Goal: Task Accomplishment & Management: Complete application form

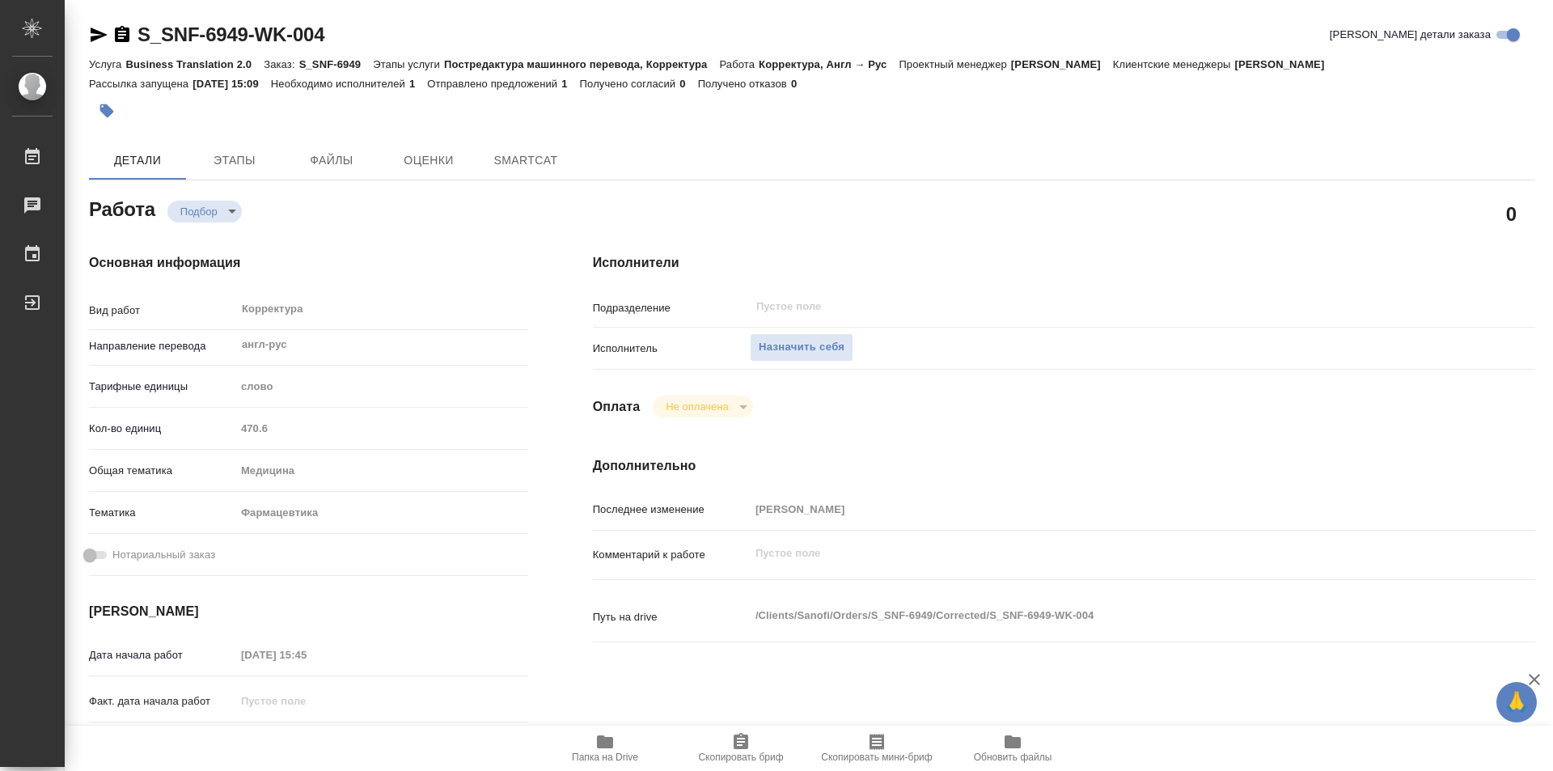
type textarea "x"
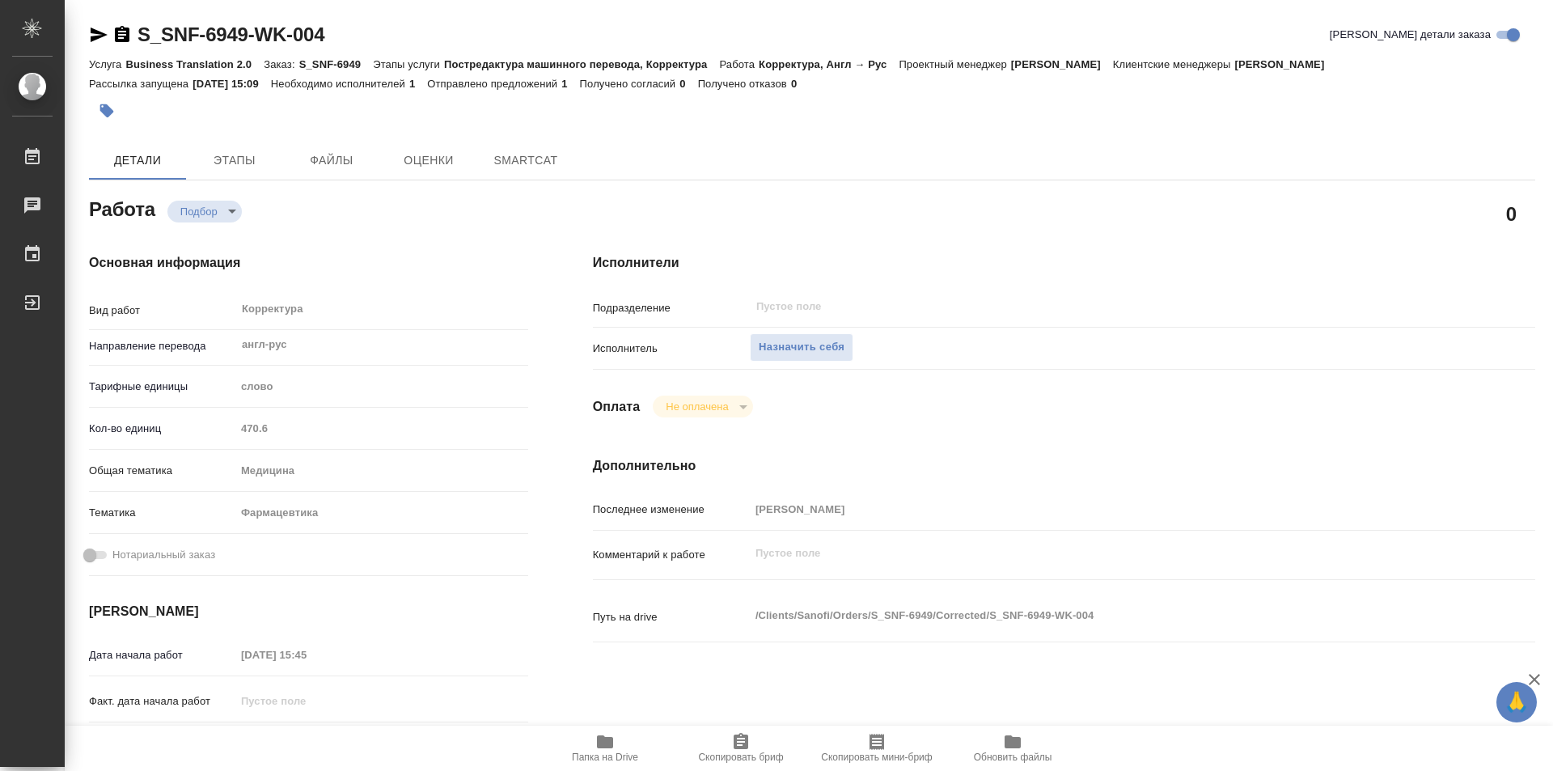
type textarea "x"
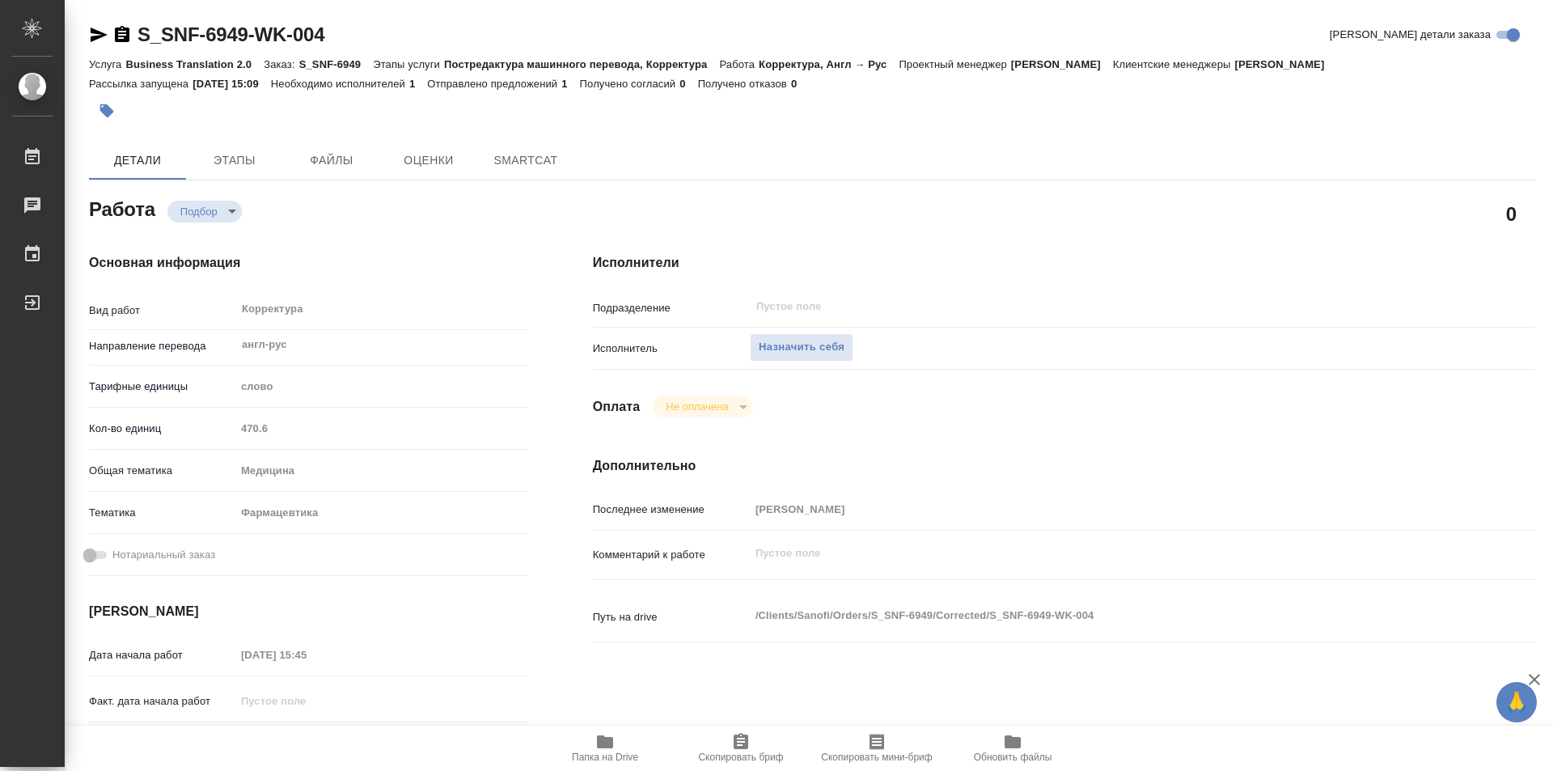
type textarea "x"
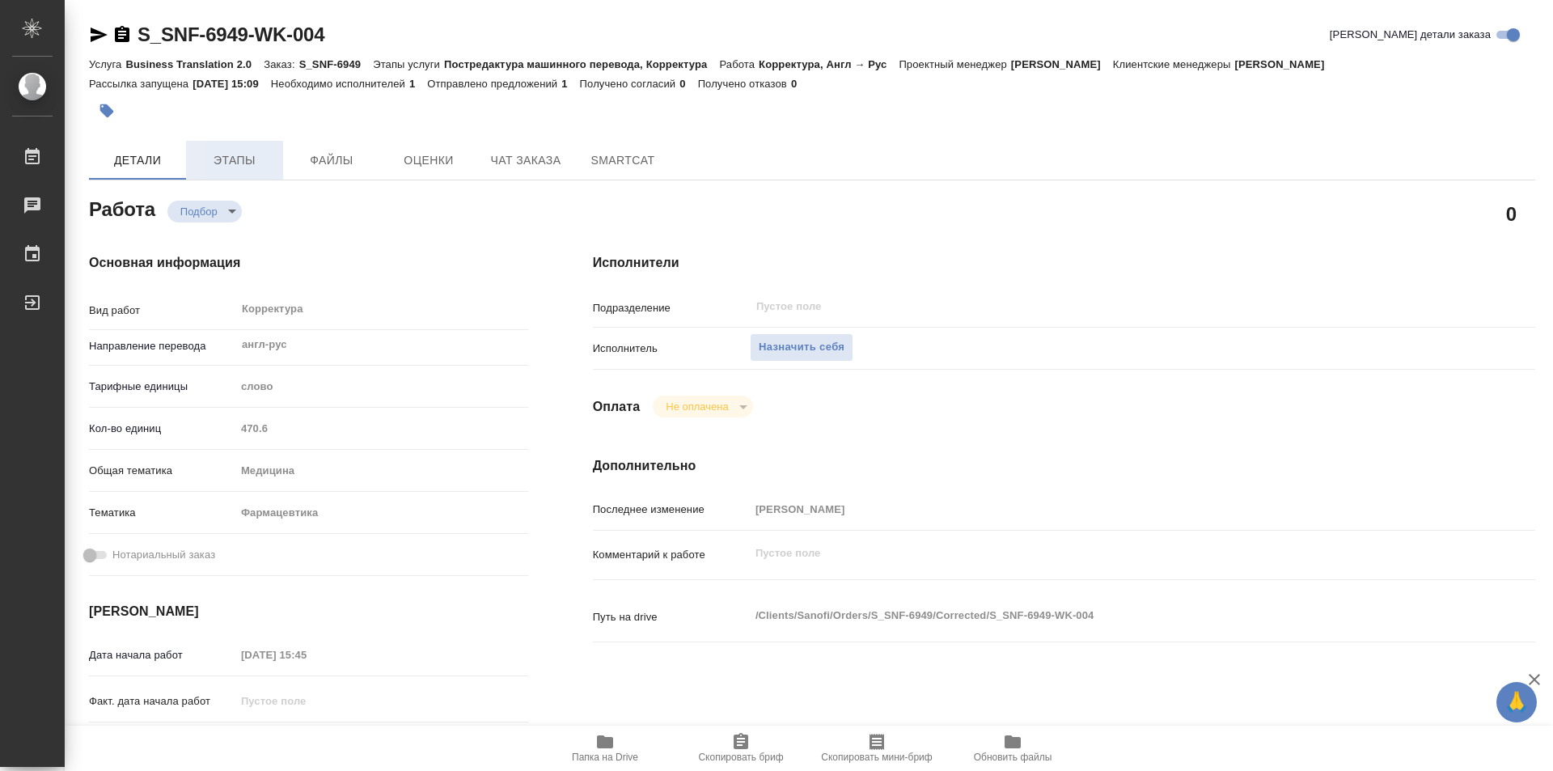
click at [235, 162] on span "Этапы" at bounding box center [235, 160] width 78 height 20
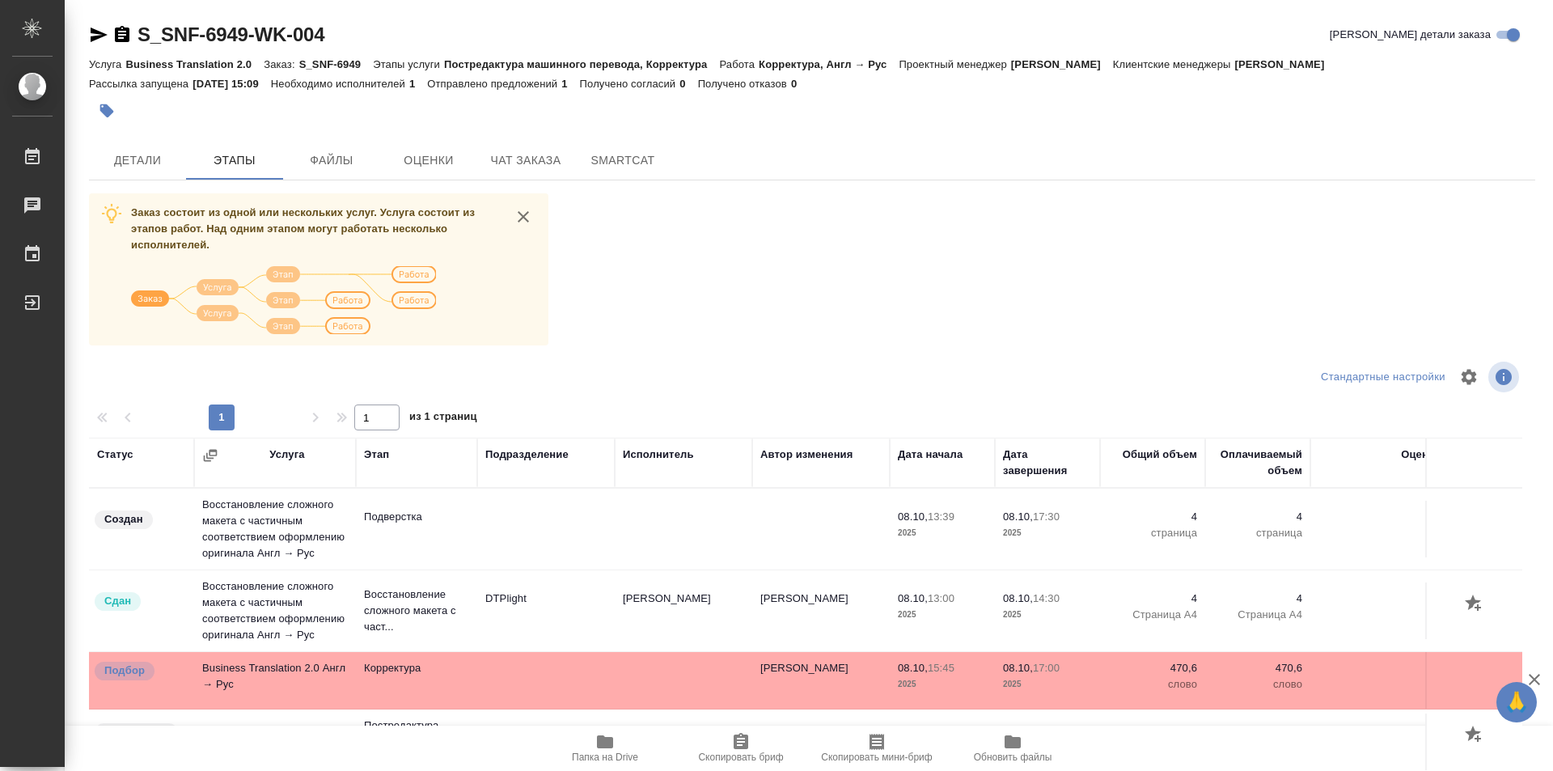
scroll to position [72, 0]
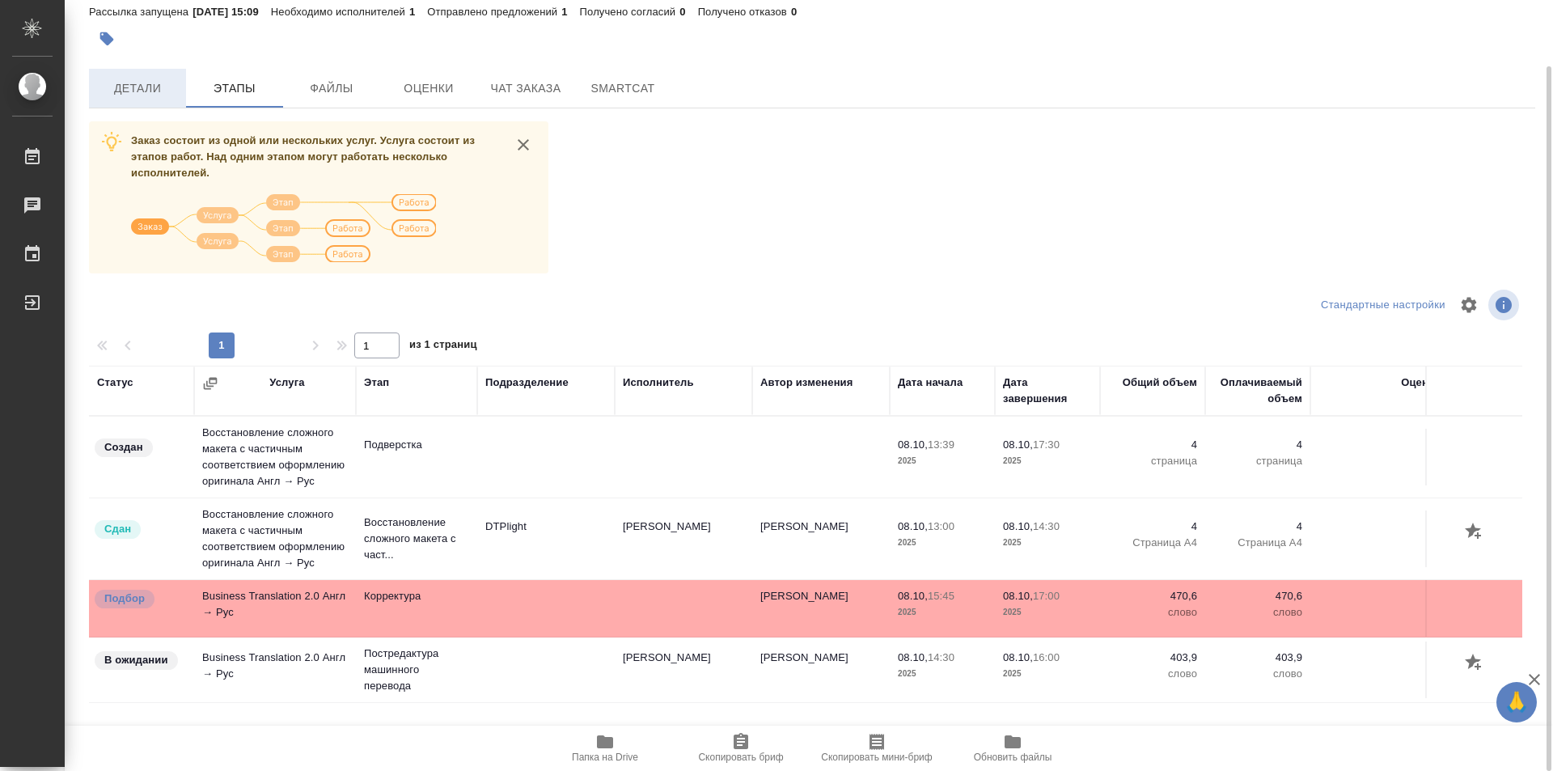
click at [122, 81] on span "Детали" at bounding box center [138, 88] width 78 height 20
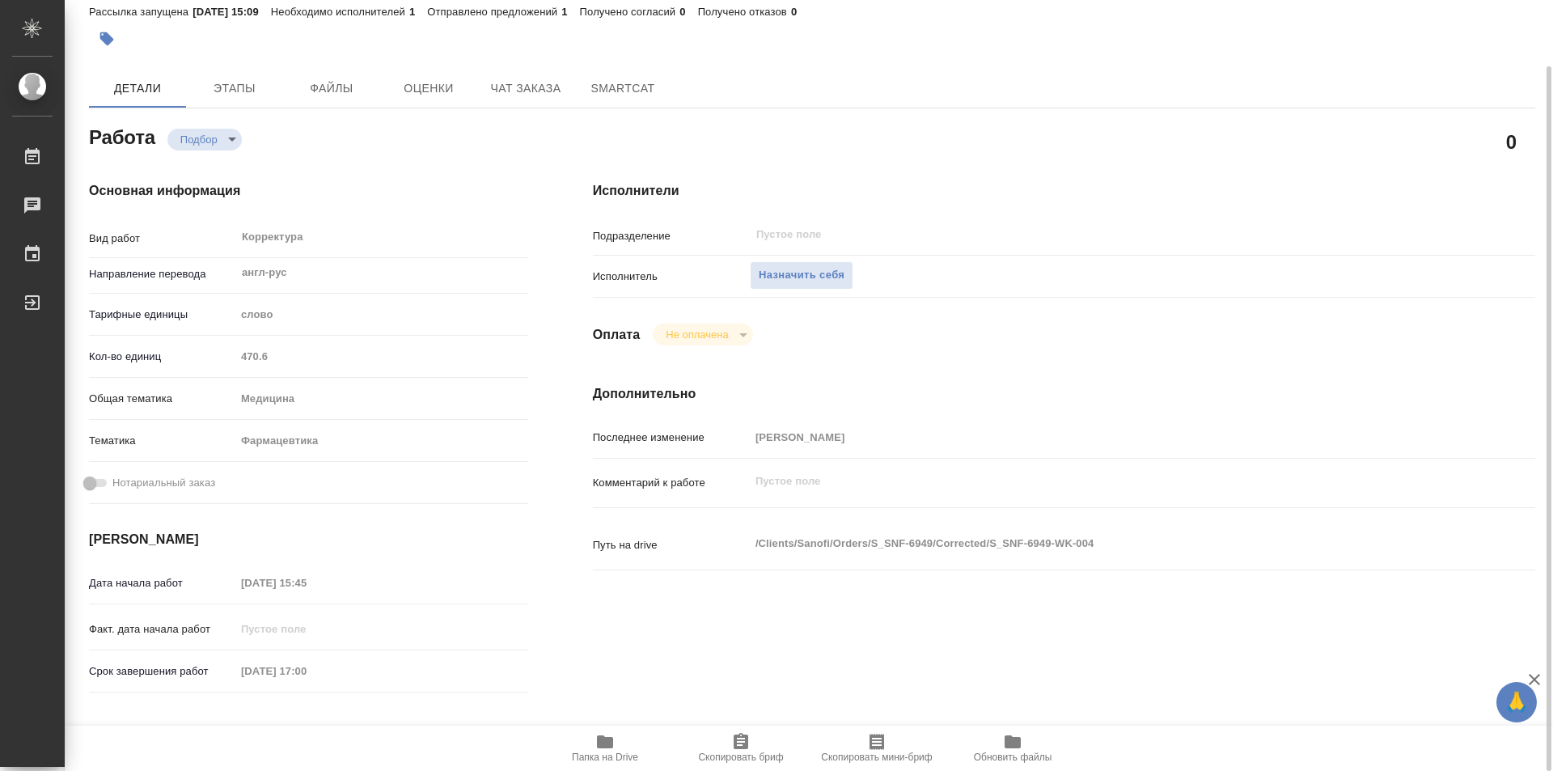
type textarea "x"
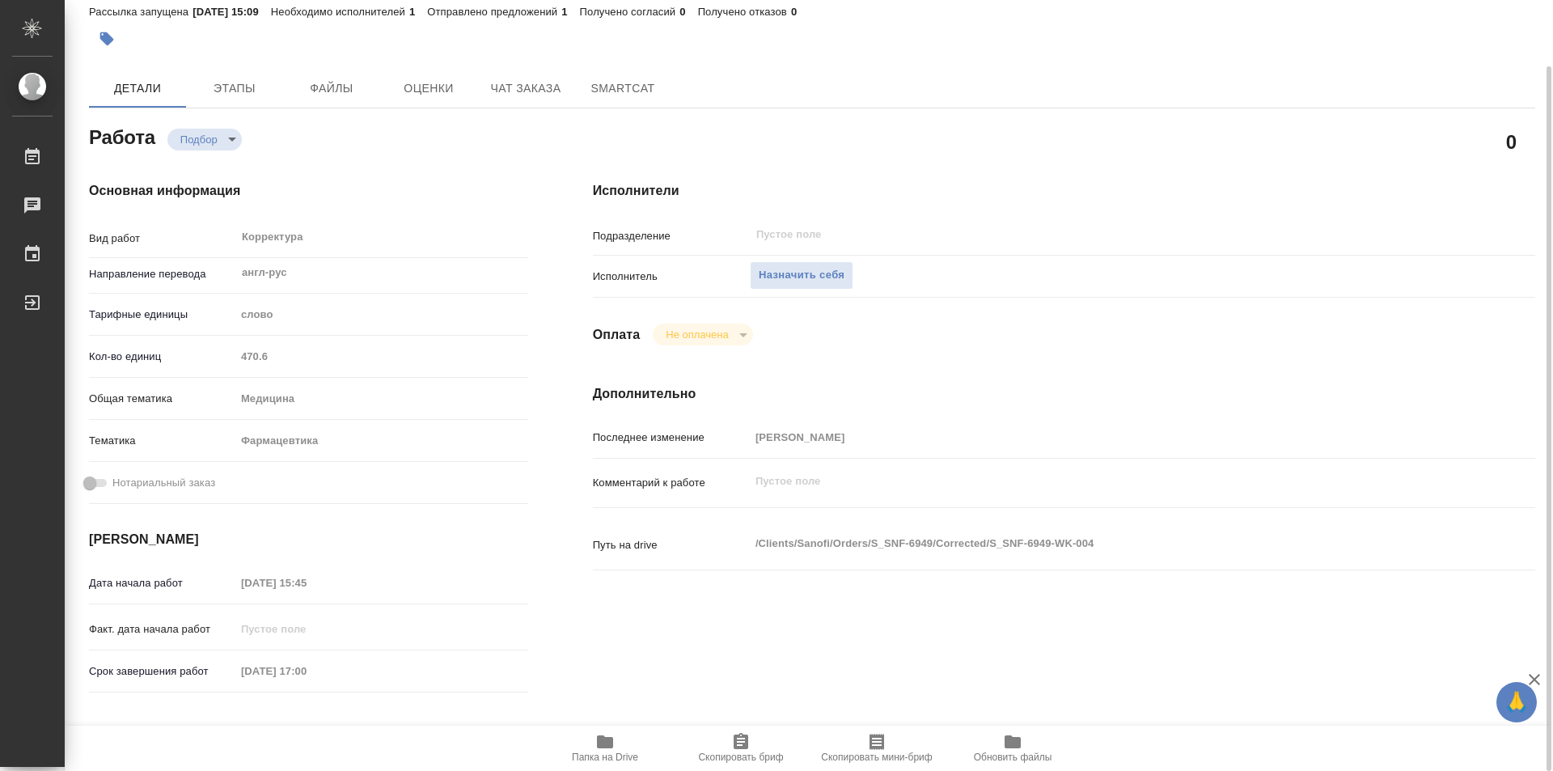
type textarea "x"
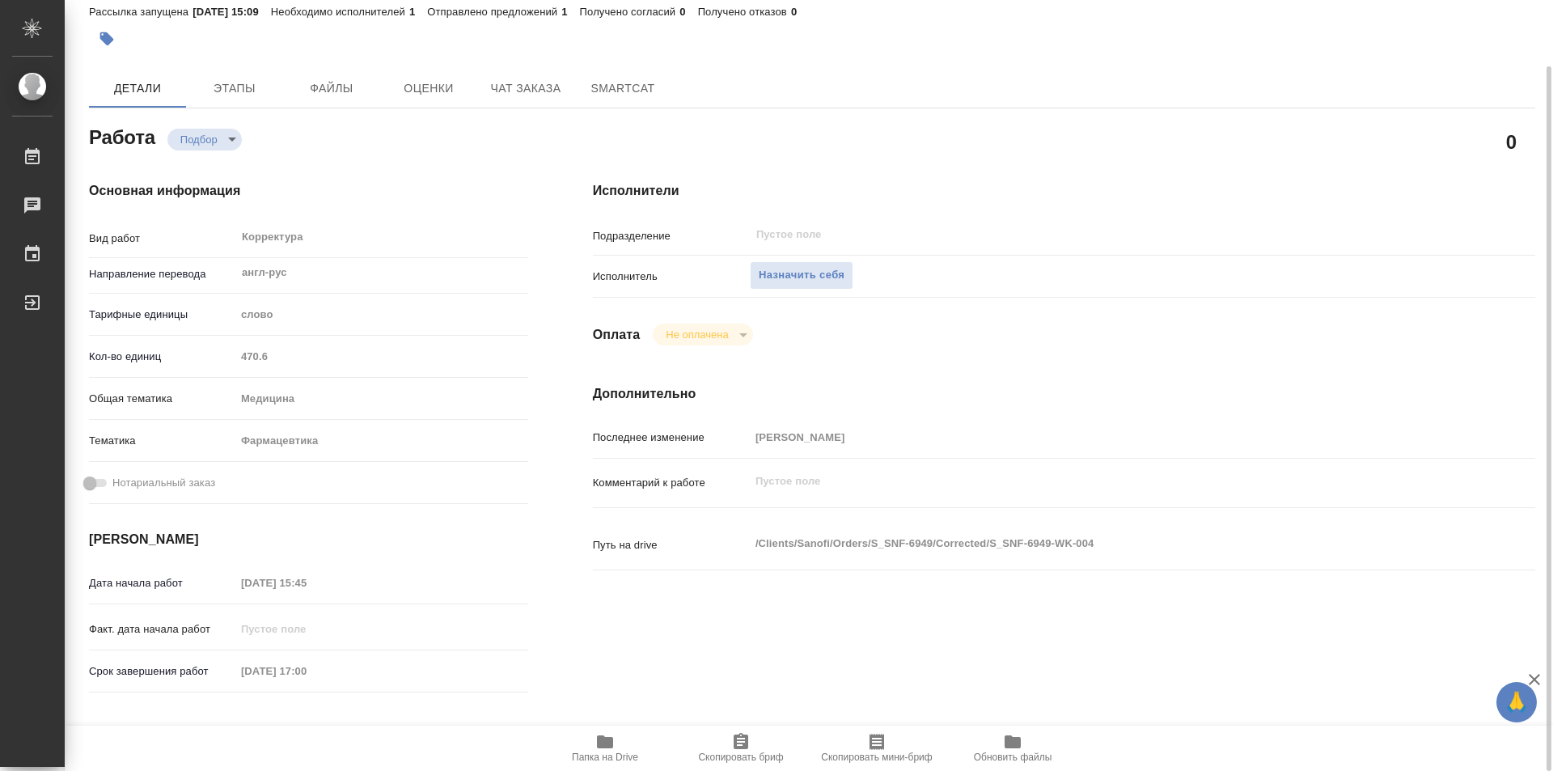
type textarea "x"
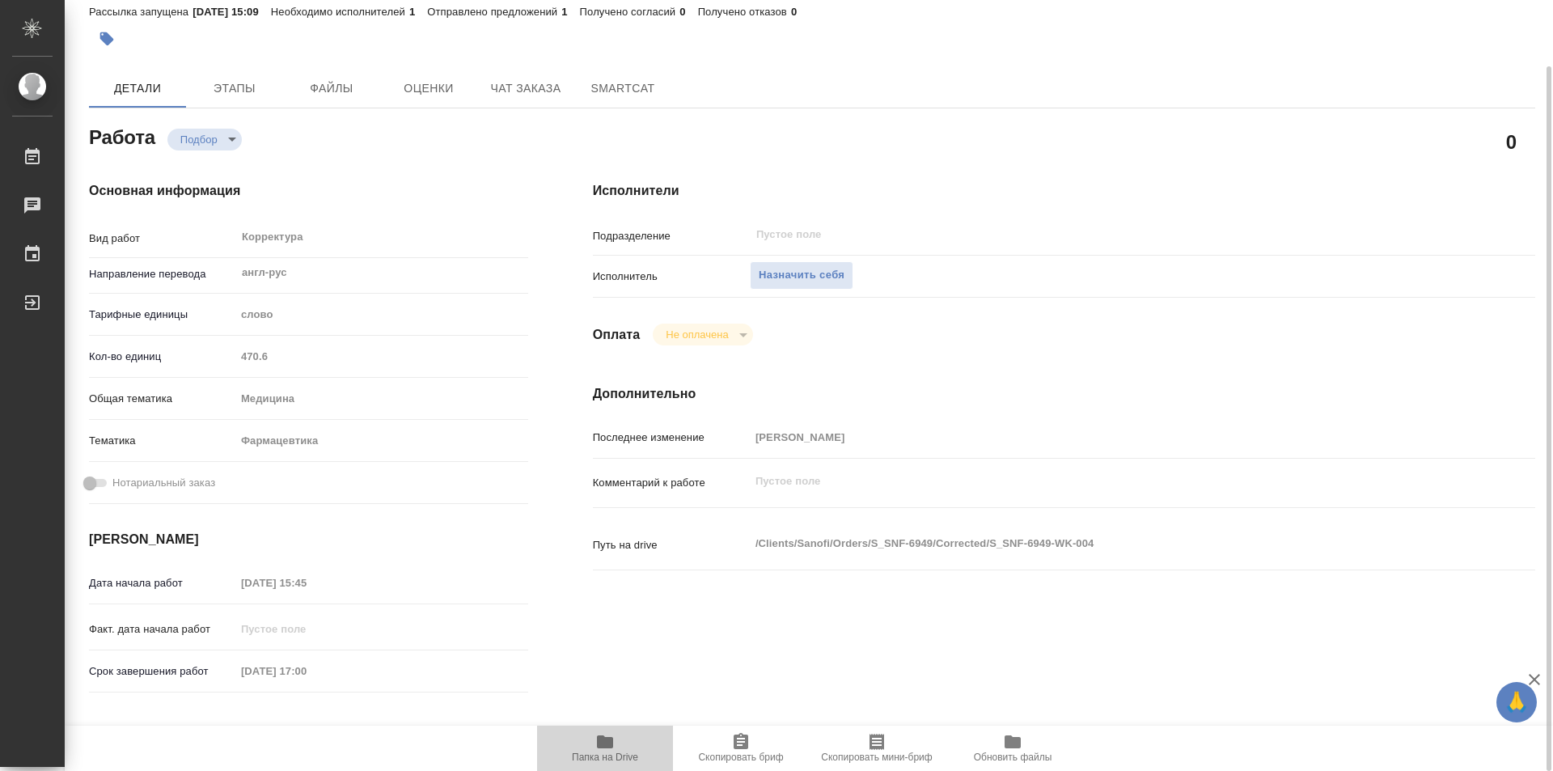
click at [615, 755] on span "Папка на Drive" at bounding box center [605, 756] width 66 height 11
click at [831, 277] on span "Назначить себя" at bounding box center [802, 275] width 86 height 19
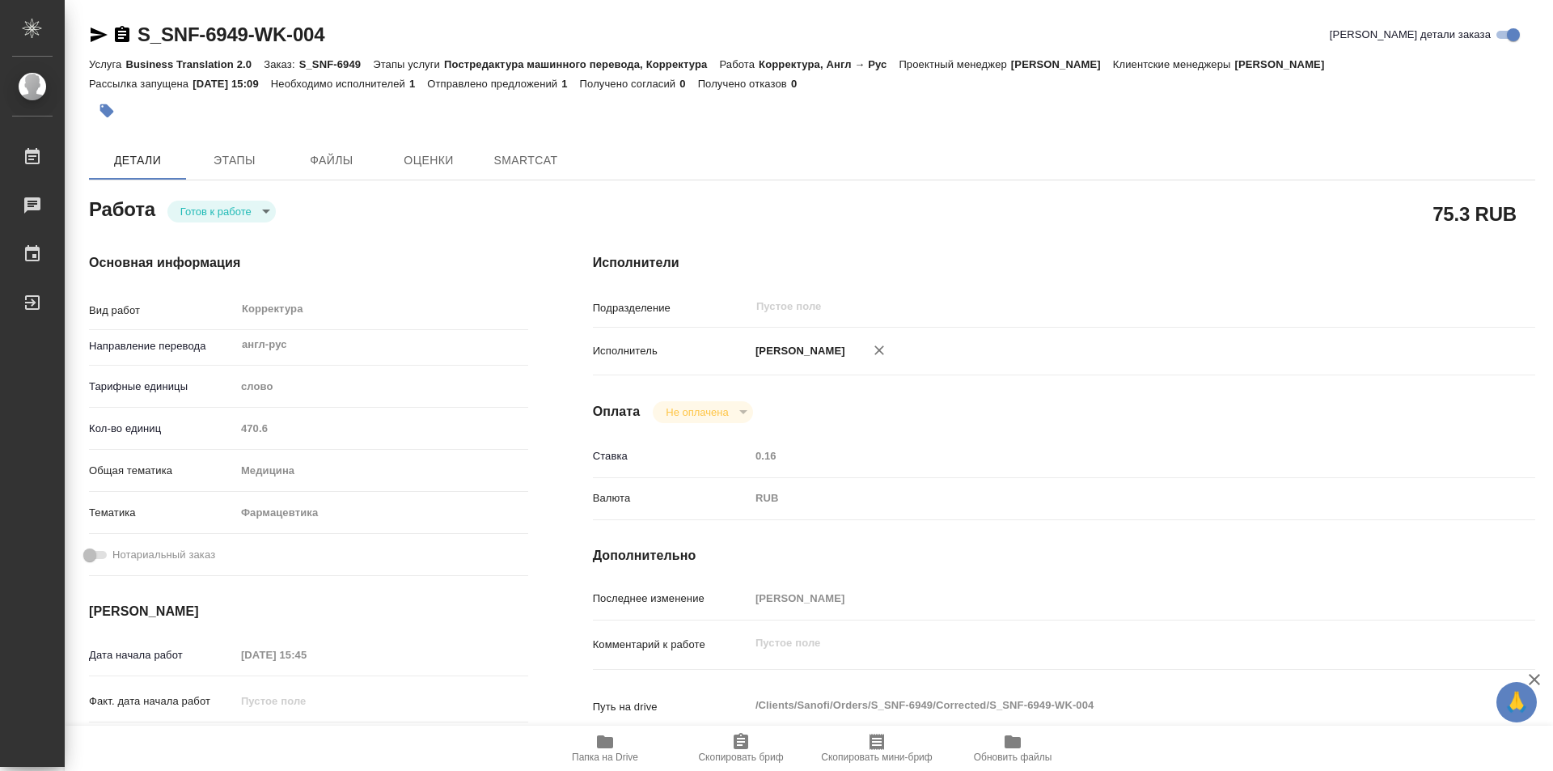
type textarea "x"
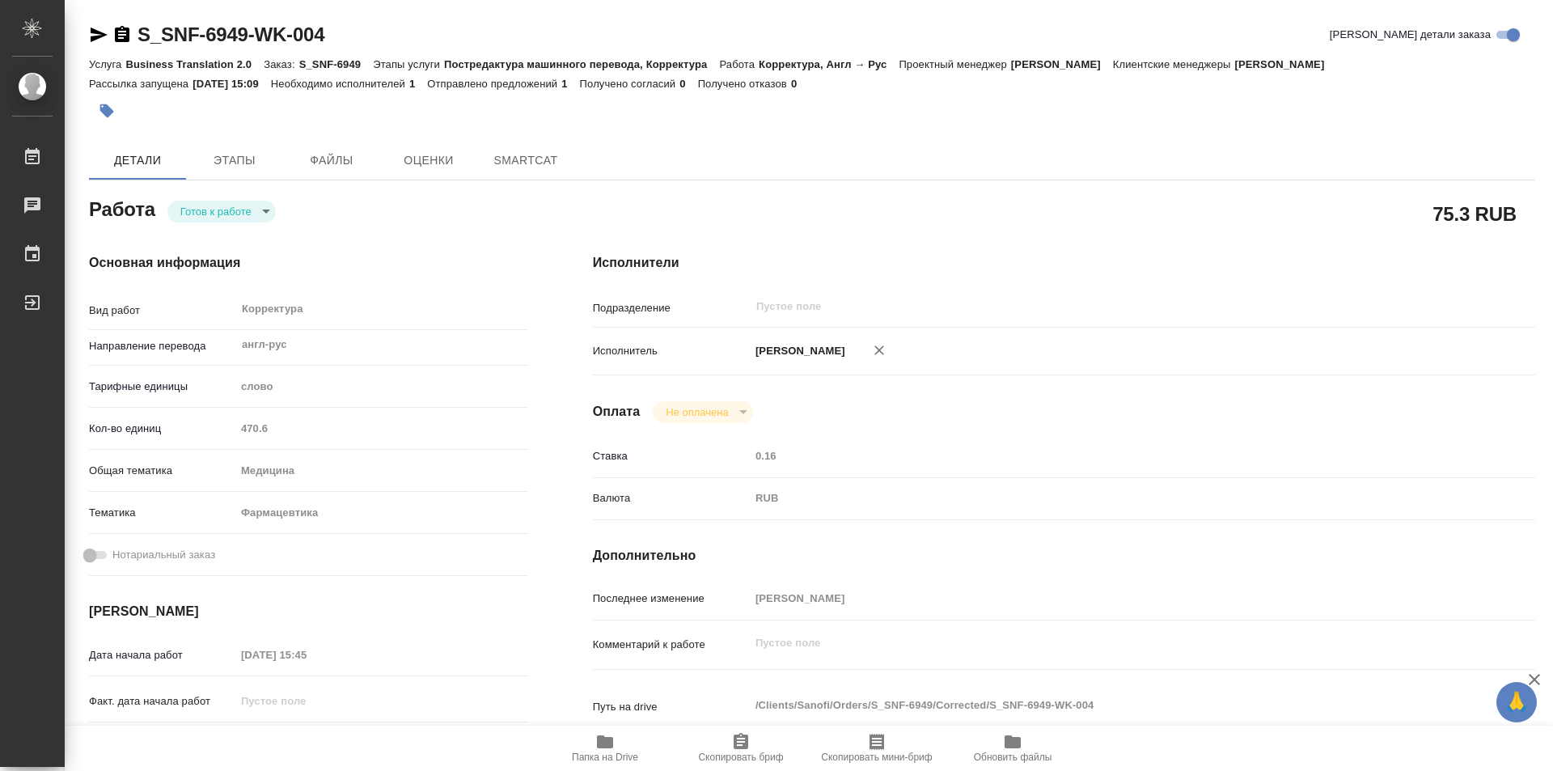
type textarea "x"
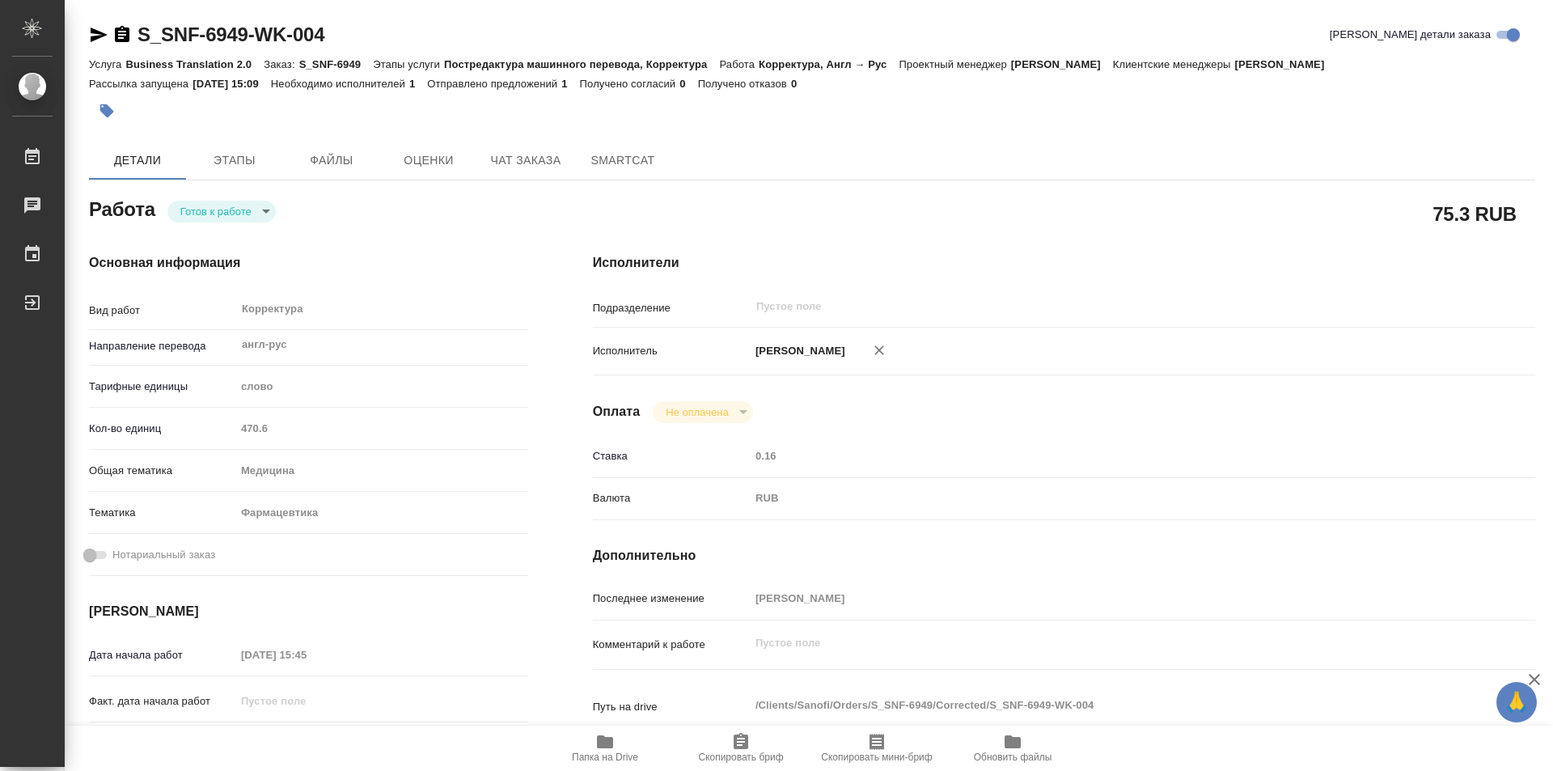
type textarea "x"
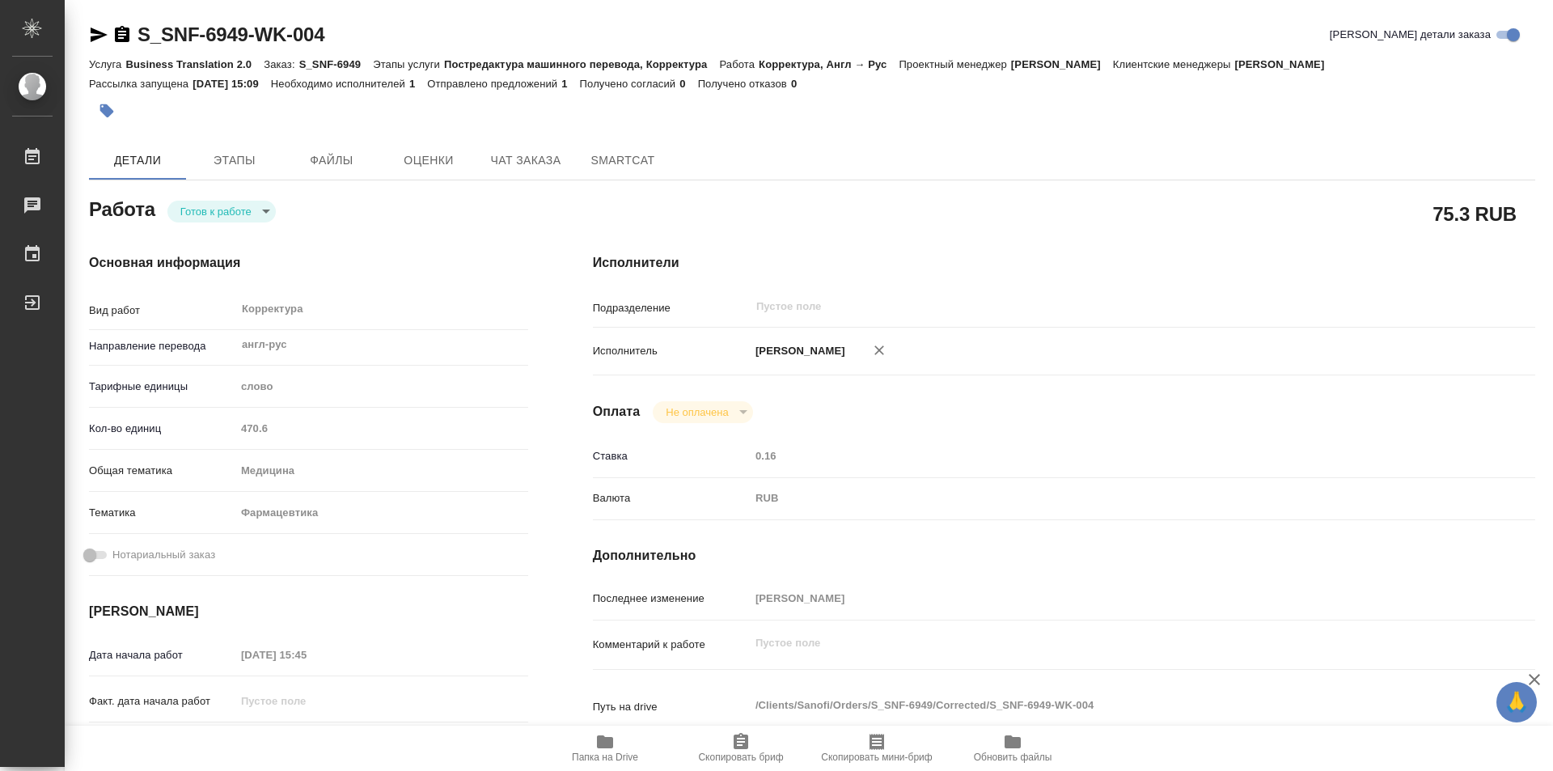
type textarea "x"
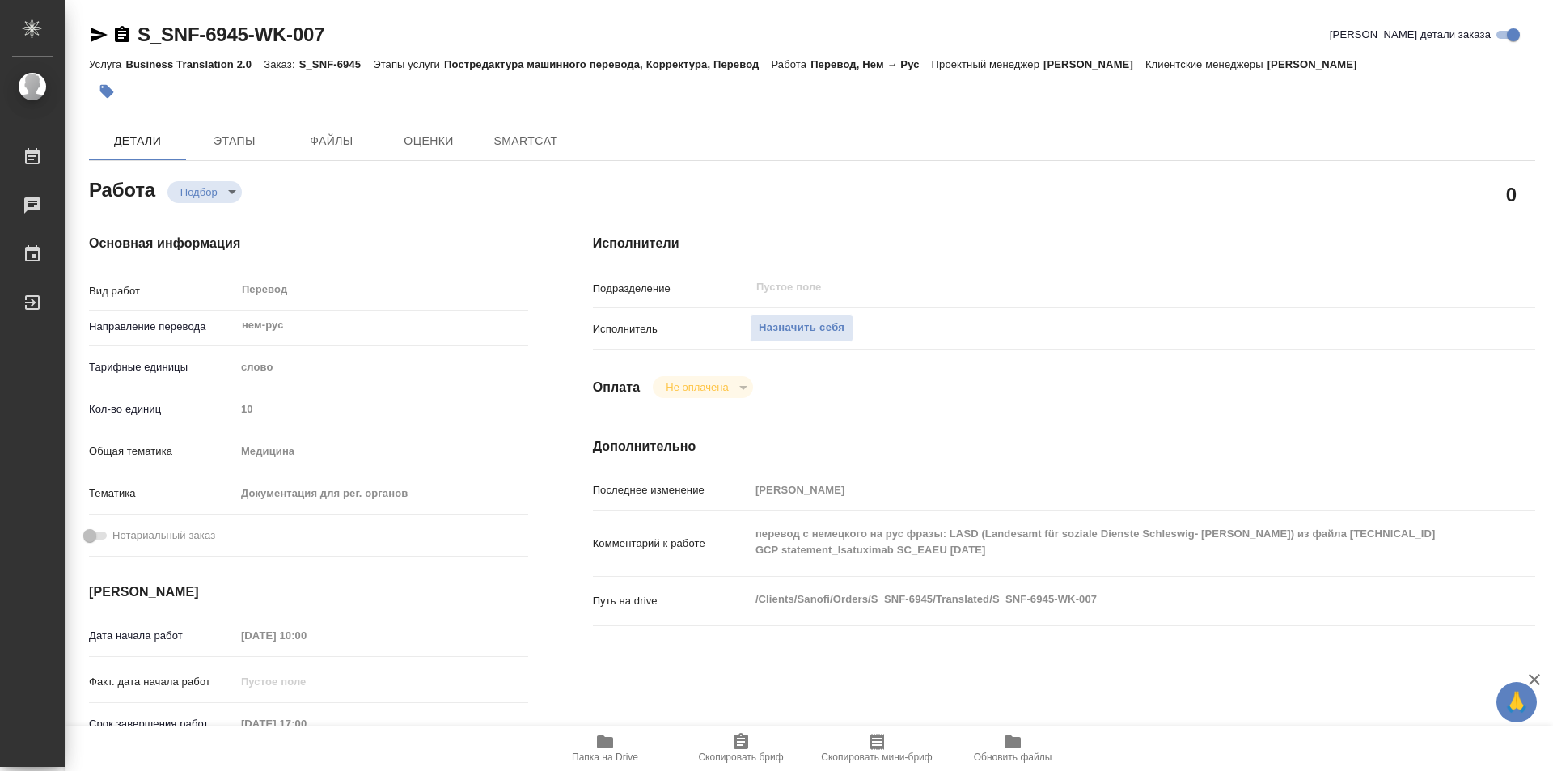
type textarea "x"
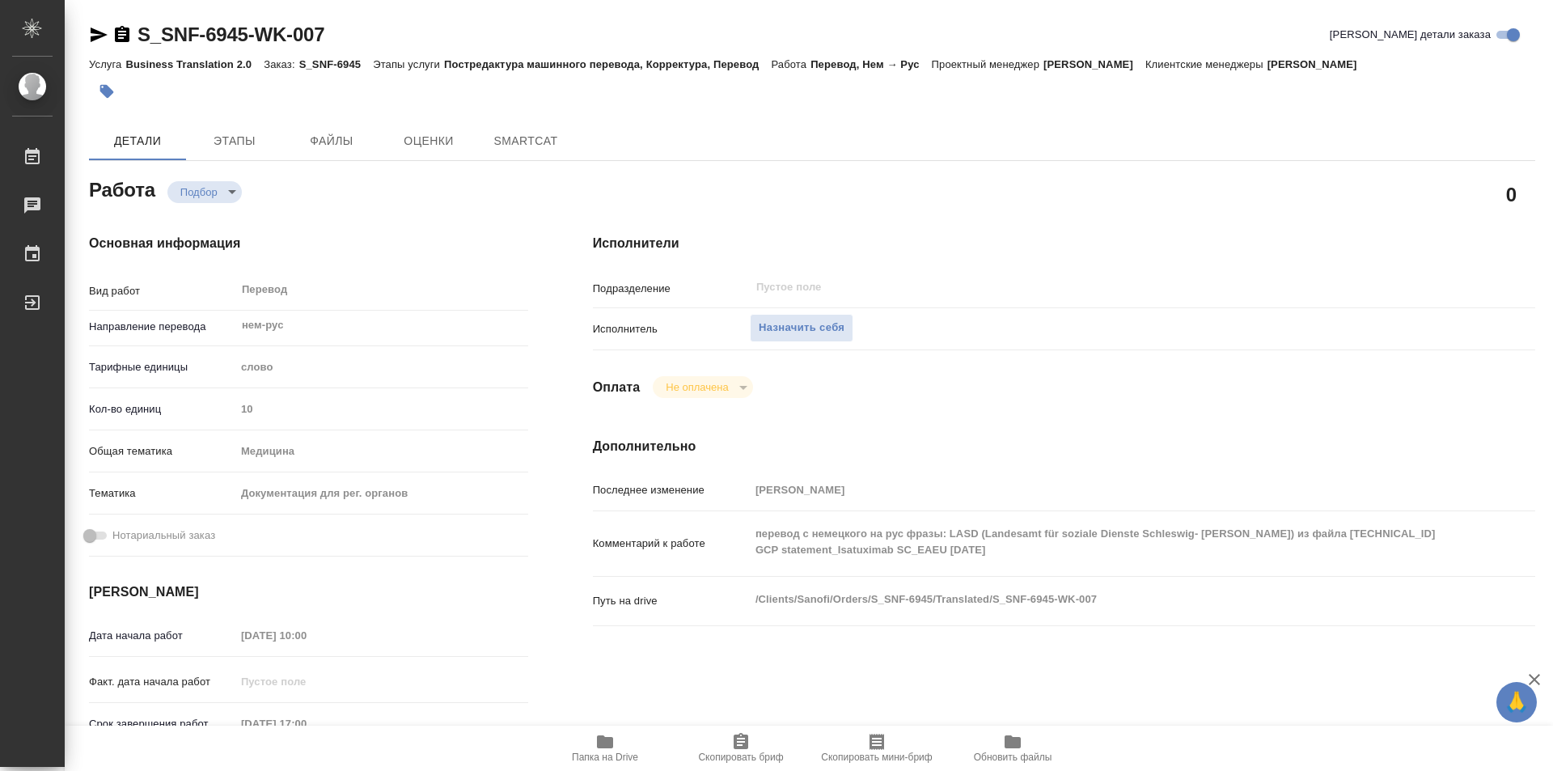
type textarea "x"
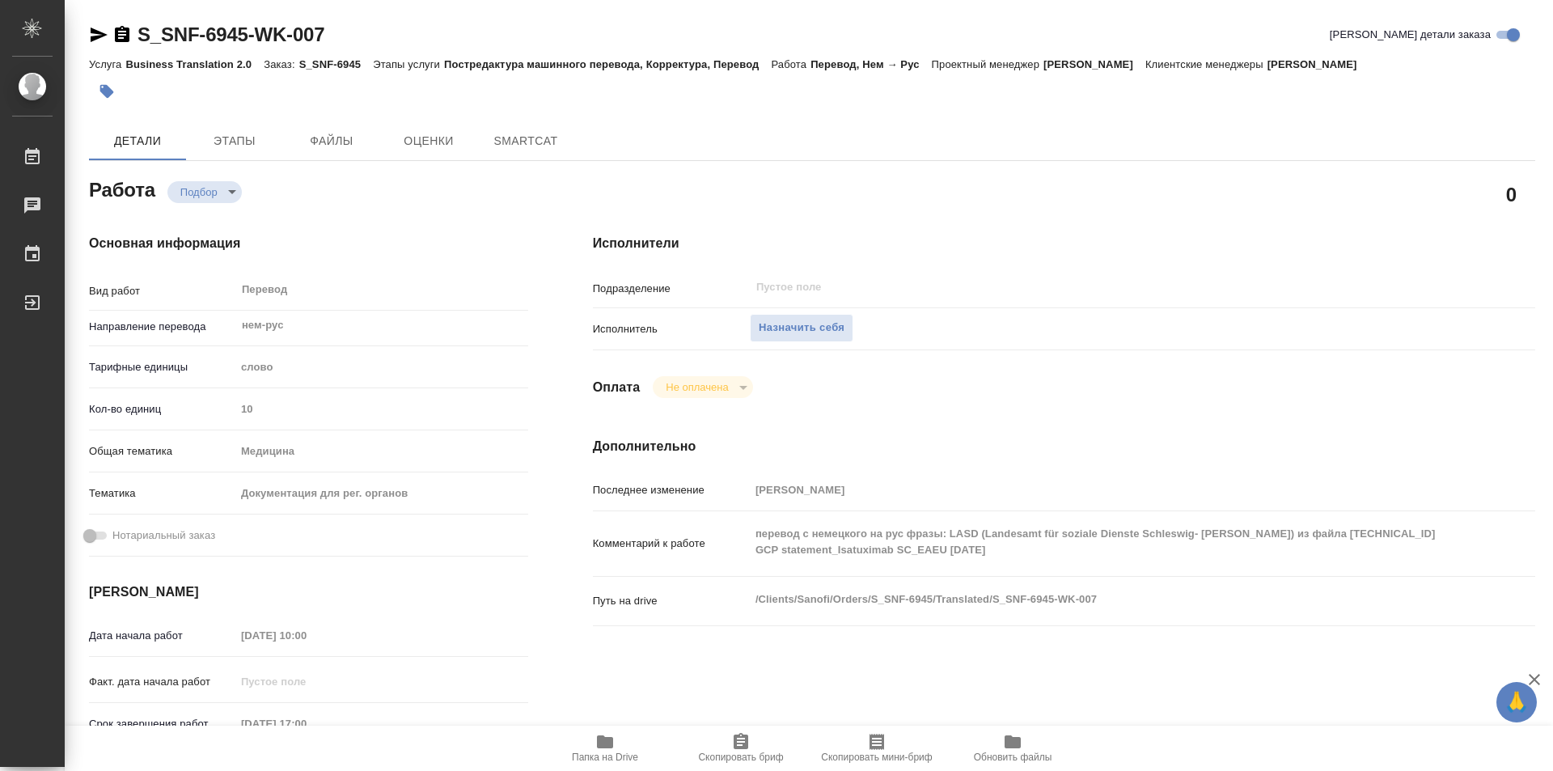
type textarea "x"
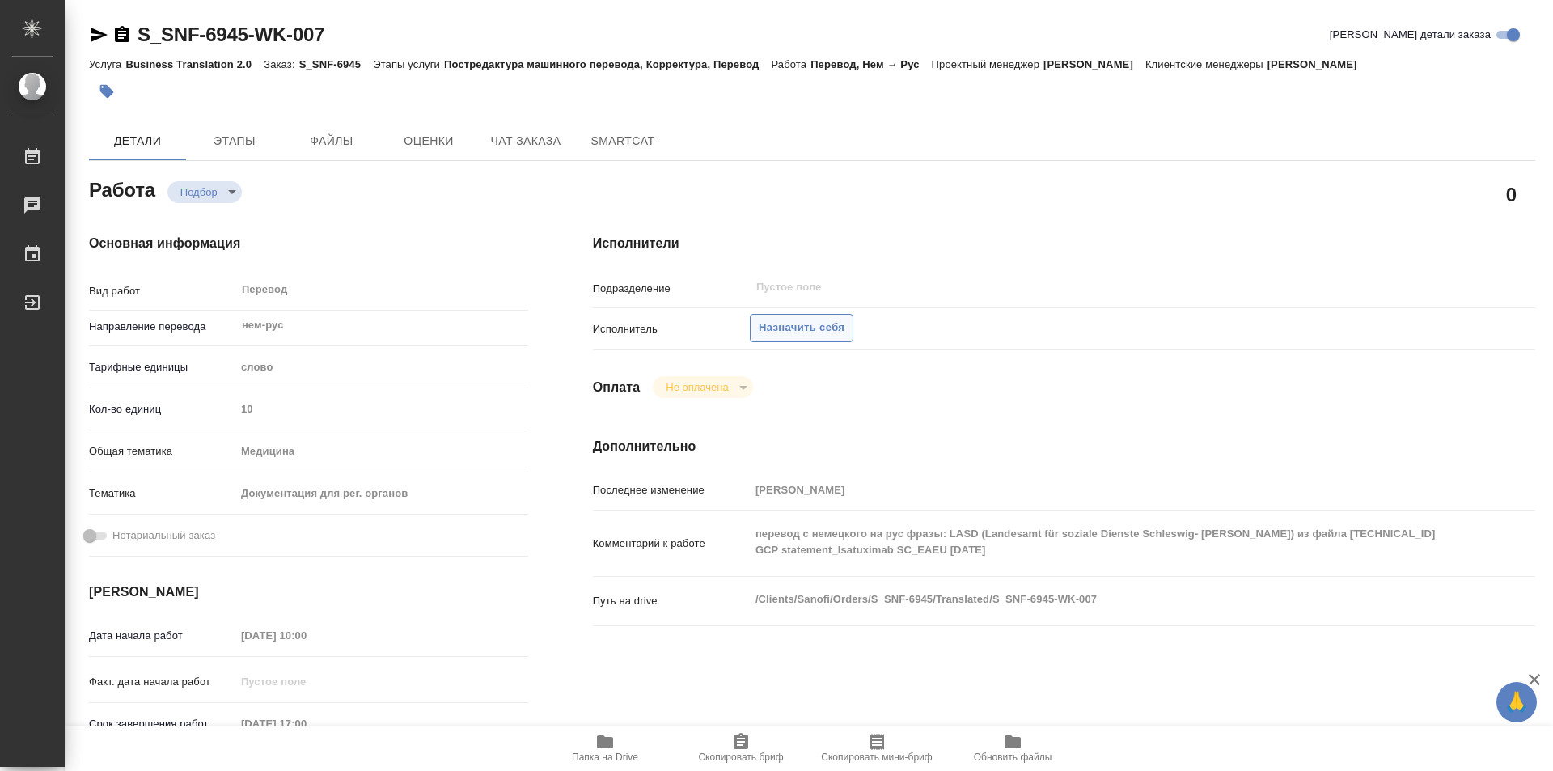
type textarea "x"
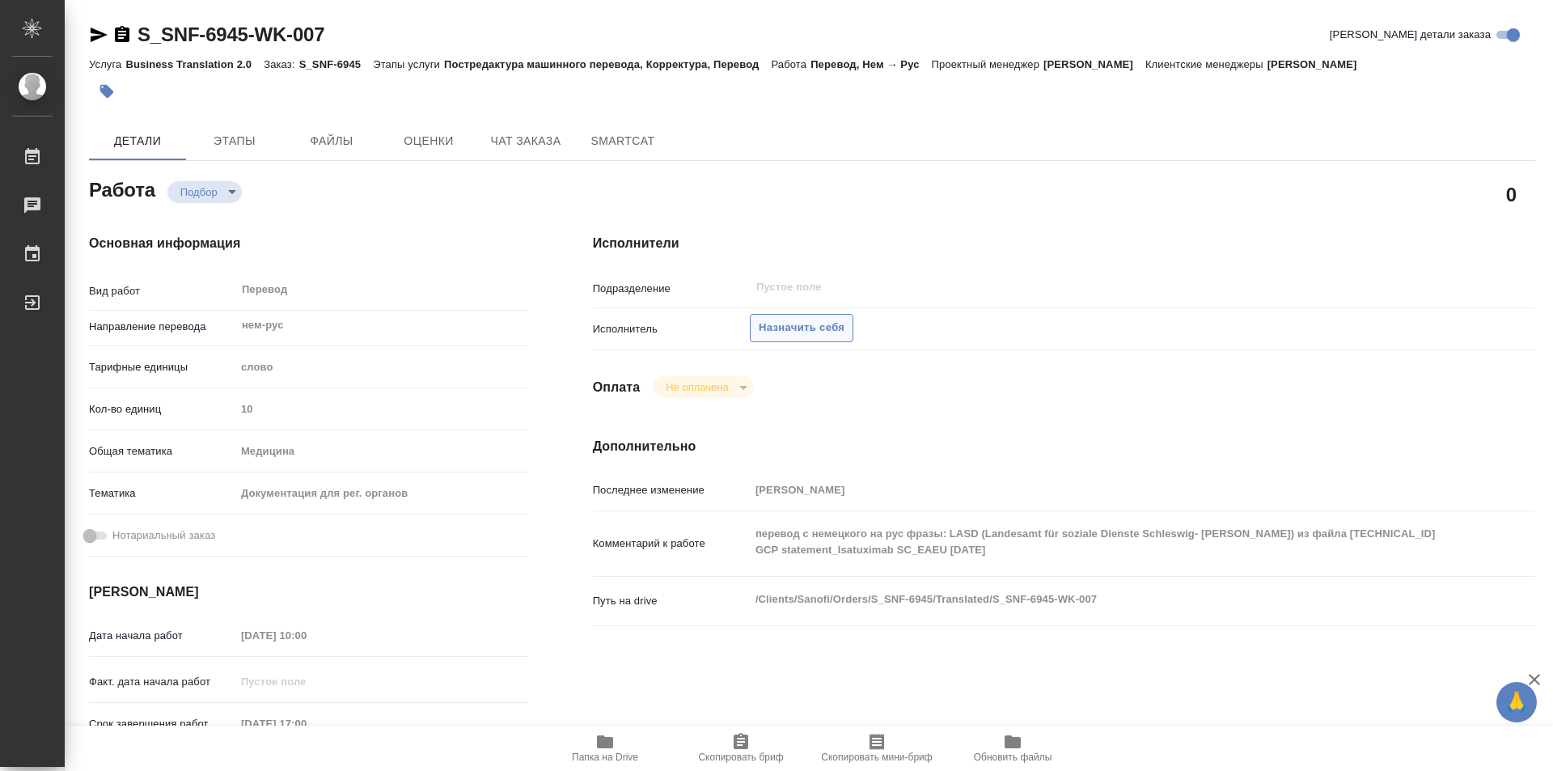
click at [824, 319] on span "Назначить себя" at bounding box center [802, 328] width 86 height 19
type textarea "x"
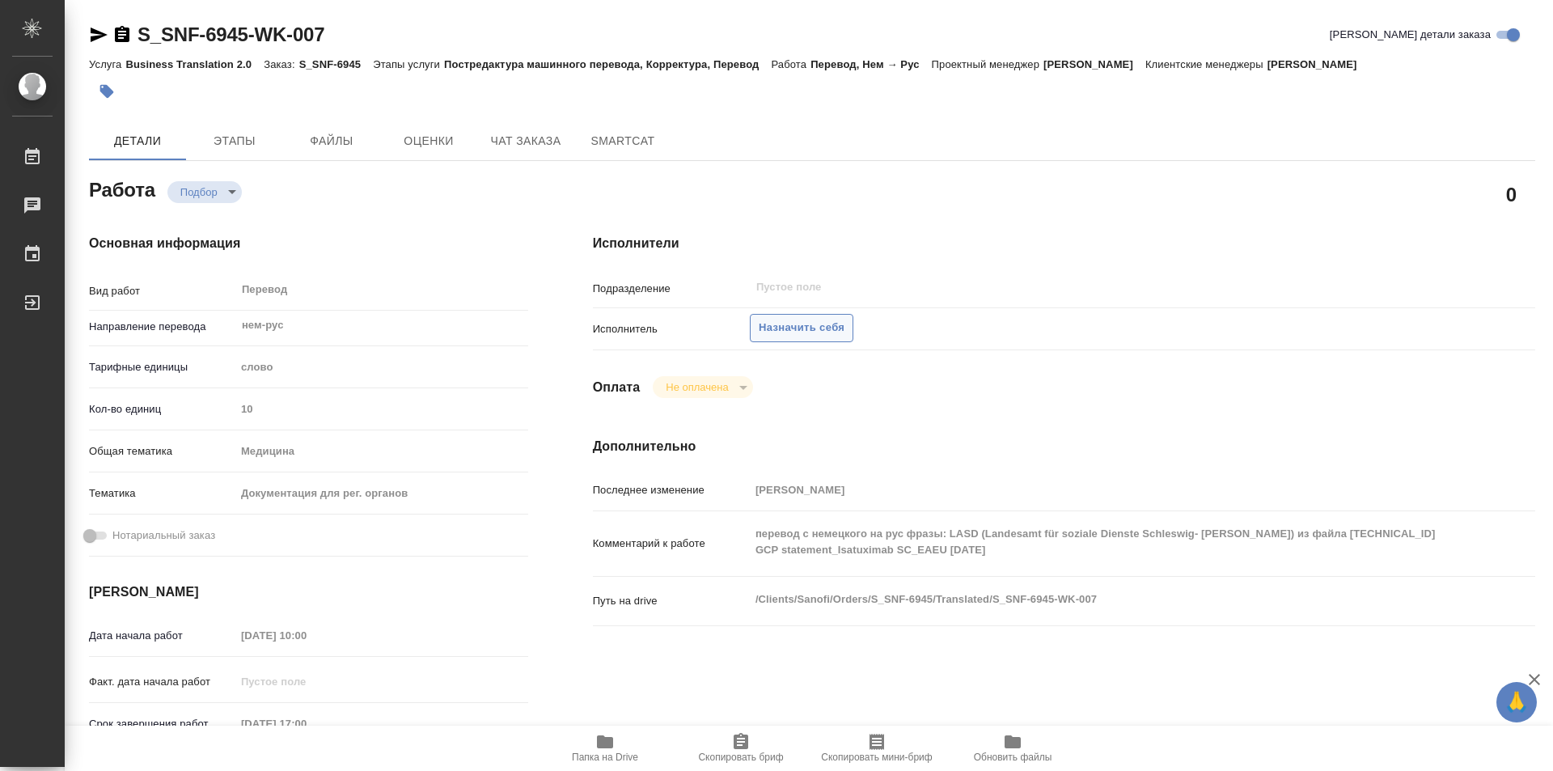
type textarea "x"
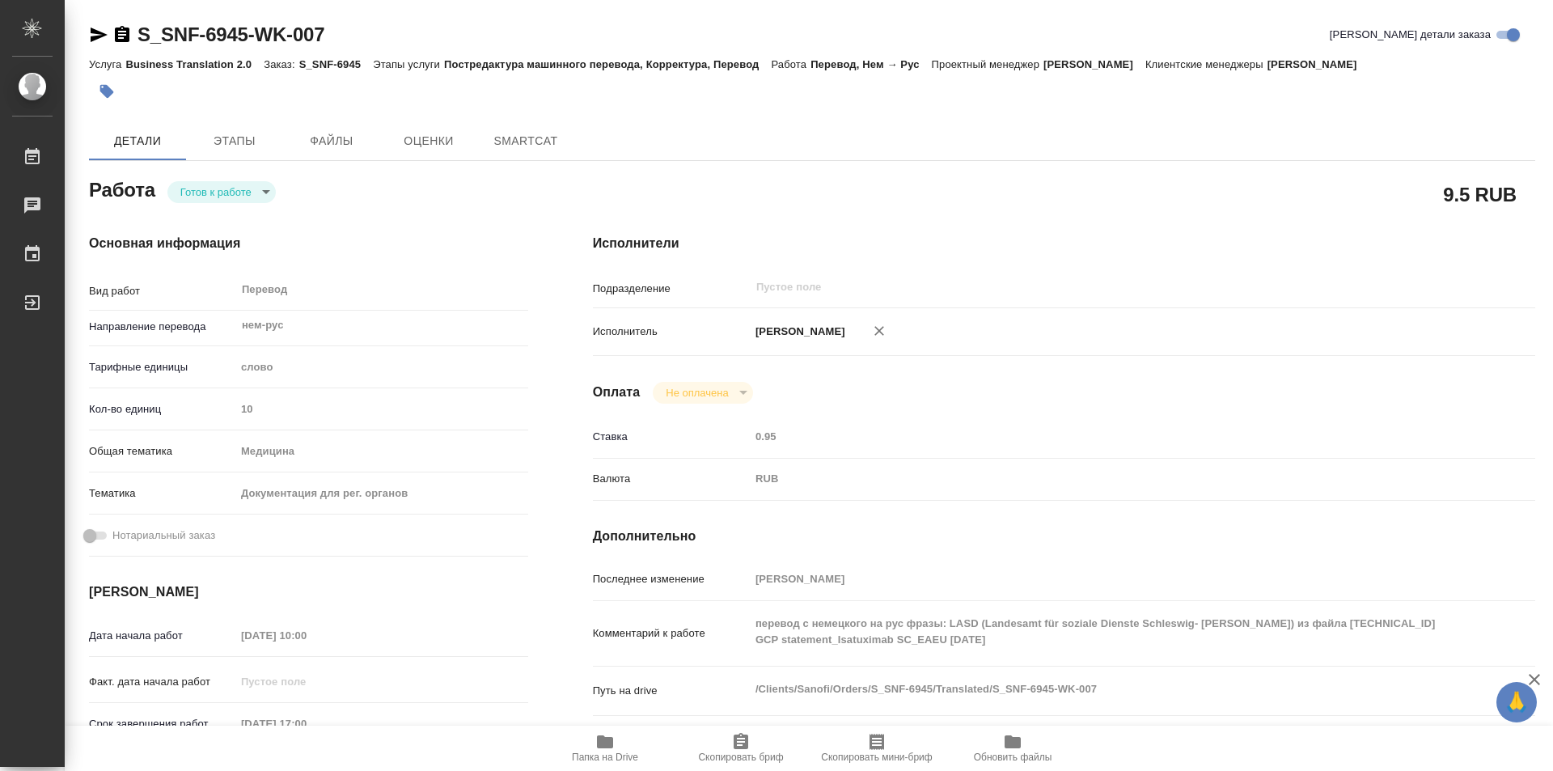
type textarea "x"
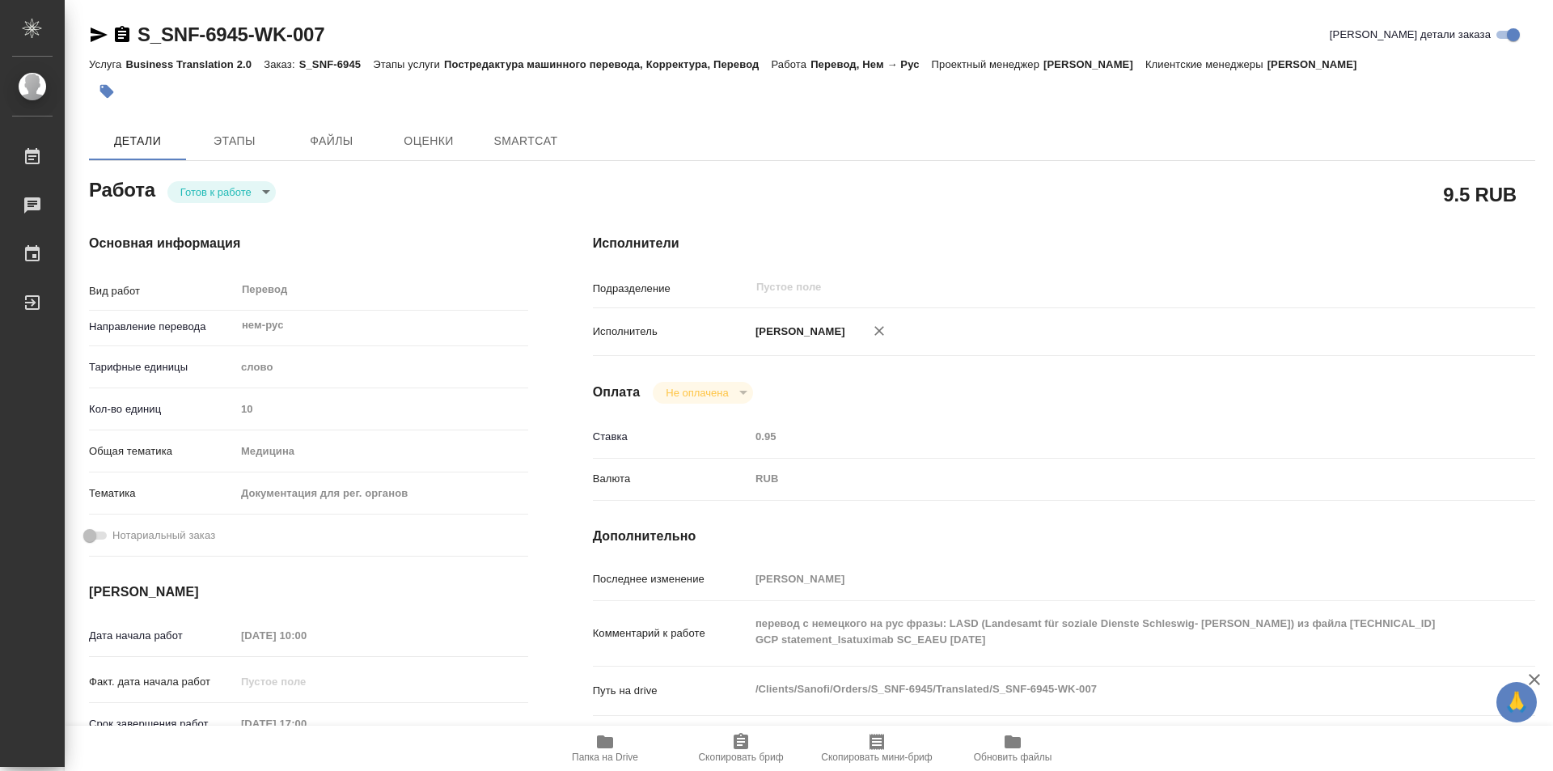
type textarea "x"
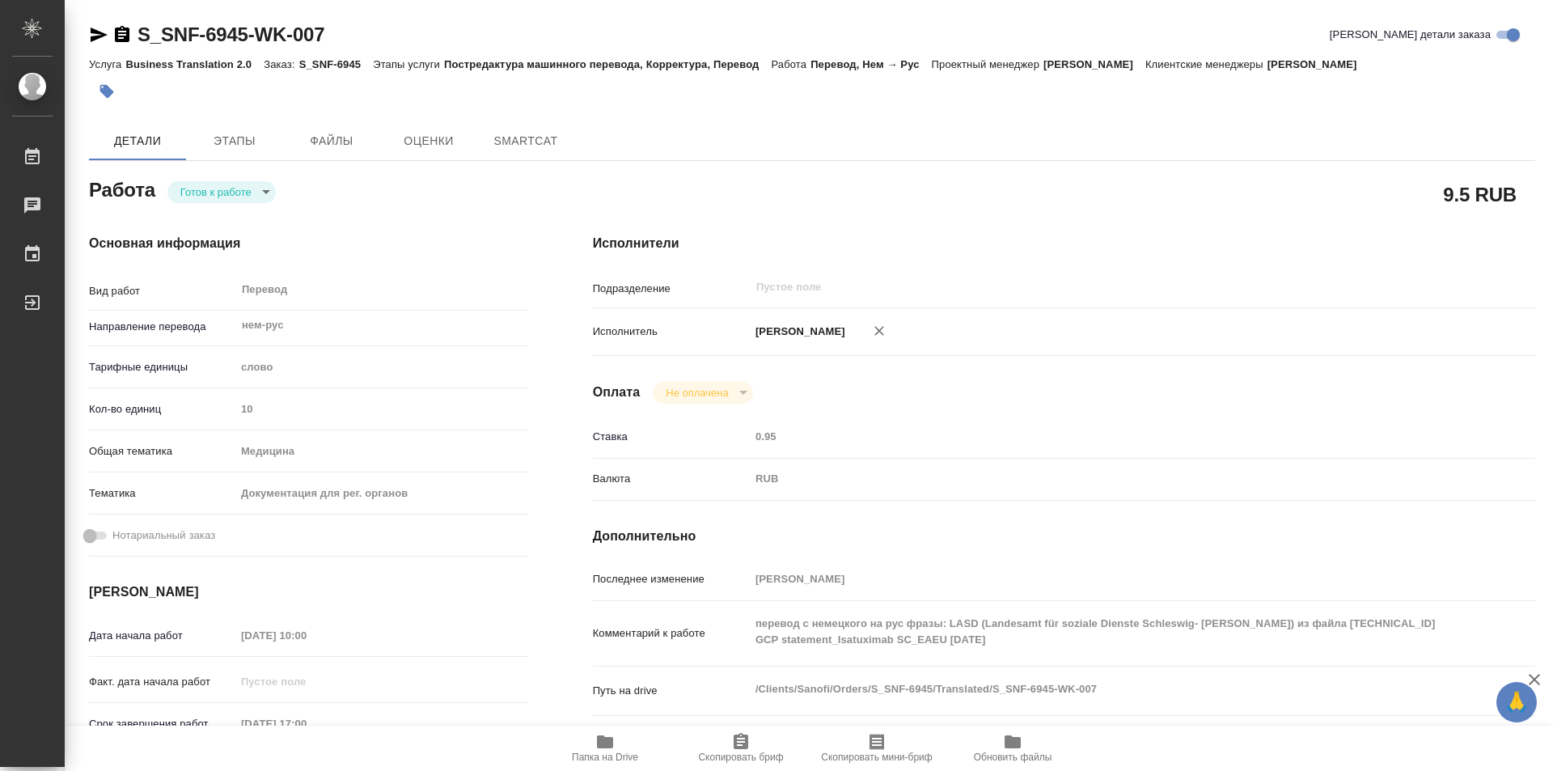
type textarea "x"
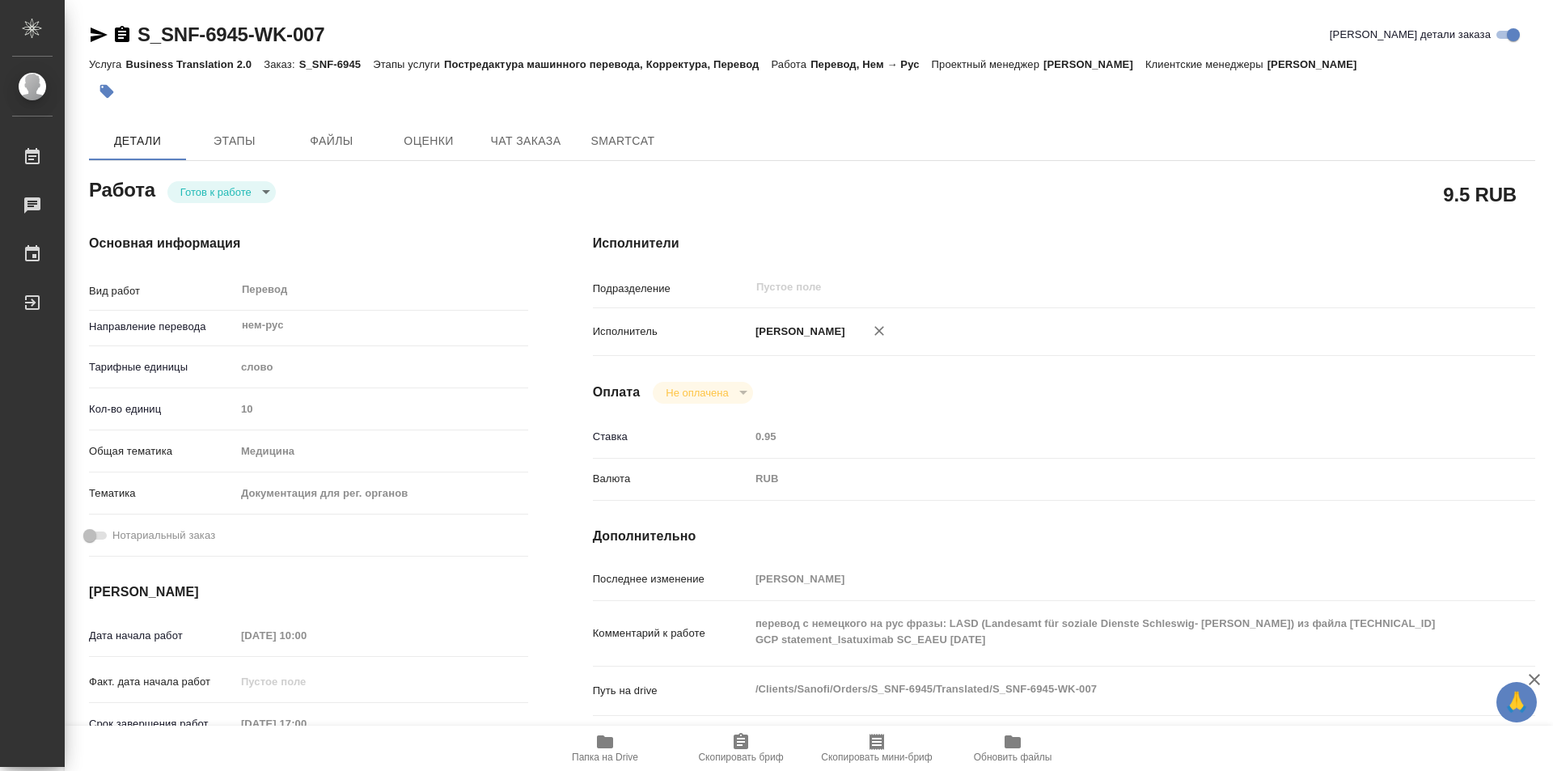
type textarea "x"
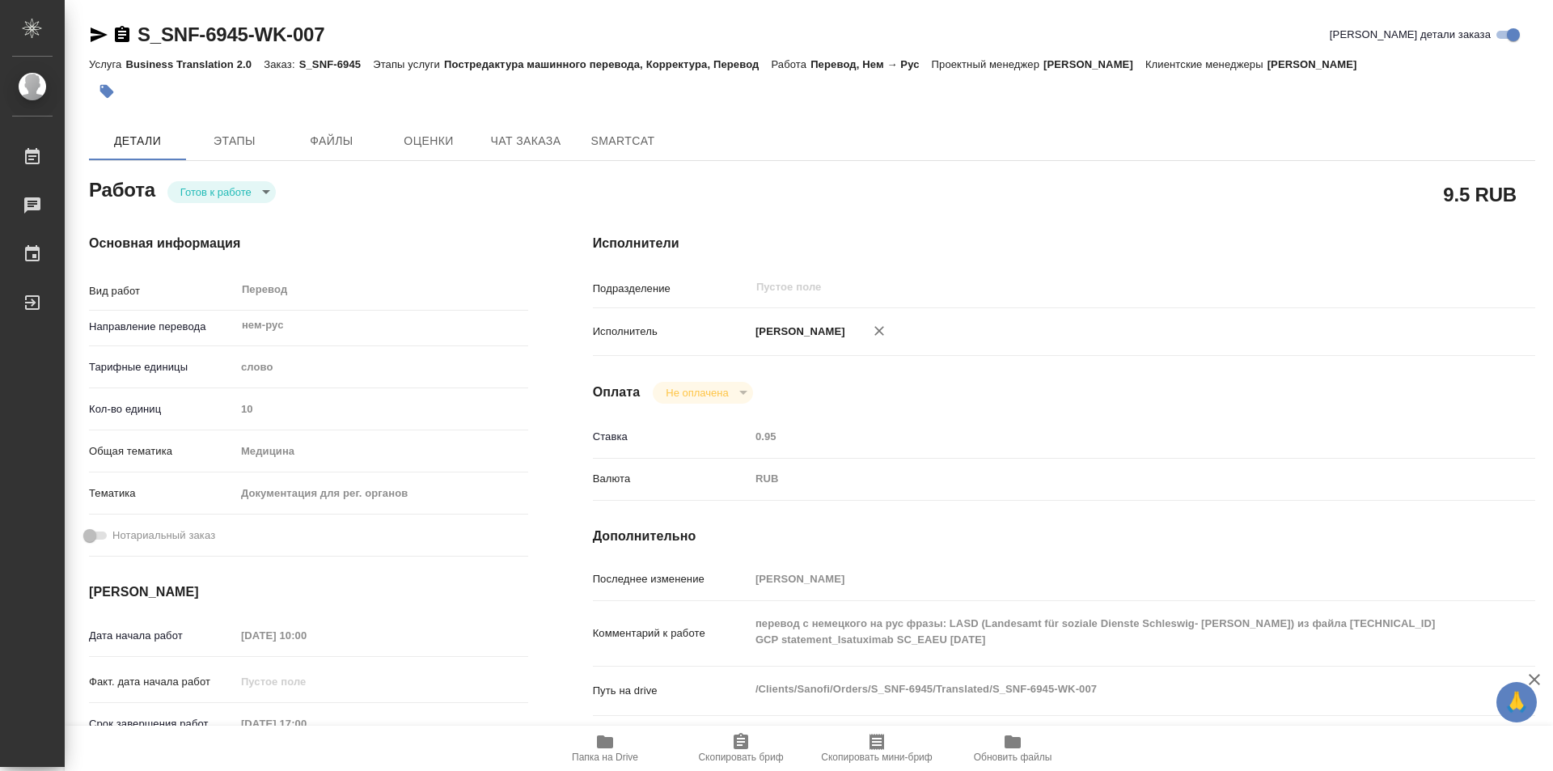
click at [267, 195] on body "🙏 .cls-1 fill:#fff; AWATERA Kozinets Larisa Работы Чаты График Выйти S_SNF-6945…" at bounding box center [776, 385] width 1553 height 771
type textarea "x"
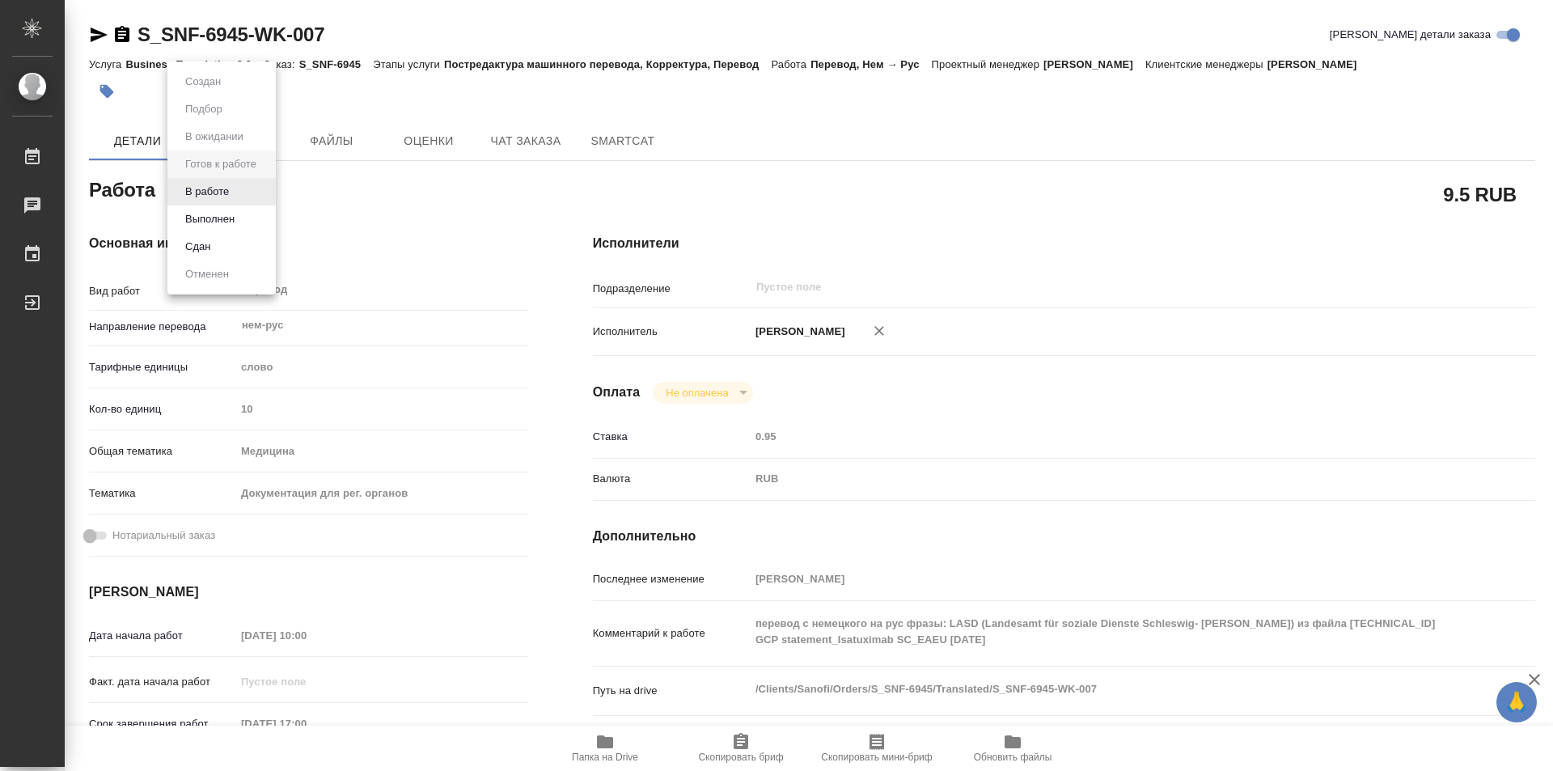
type textarea "x"
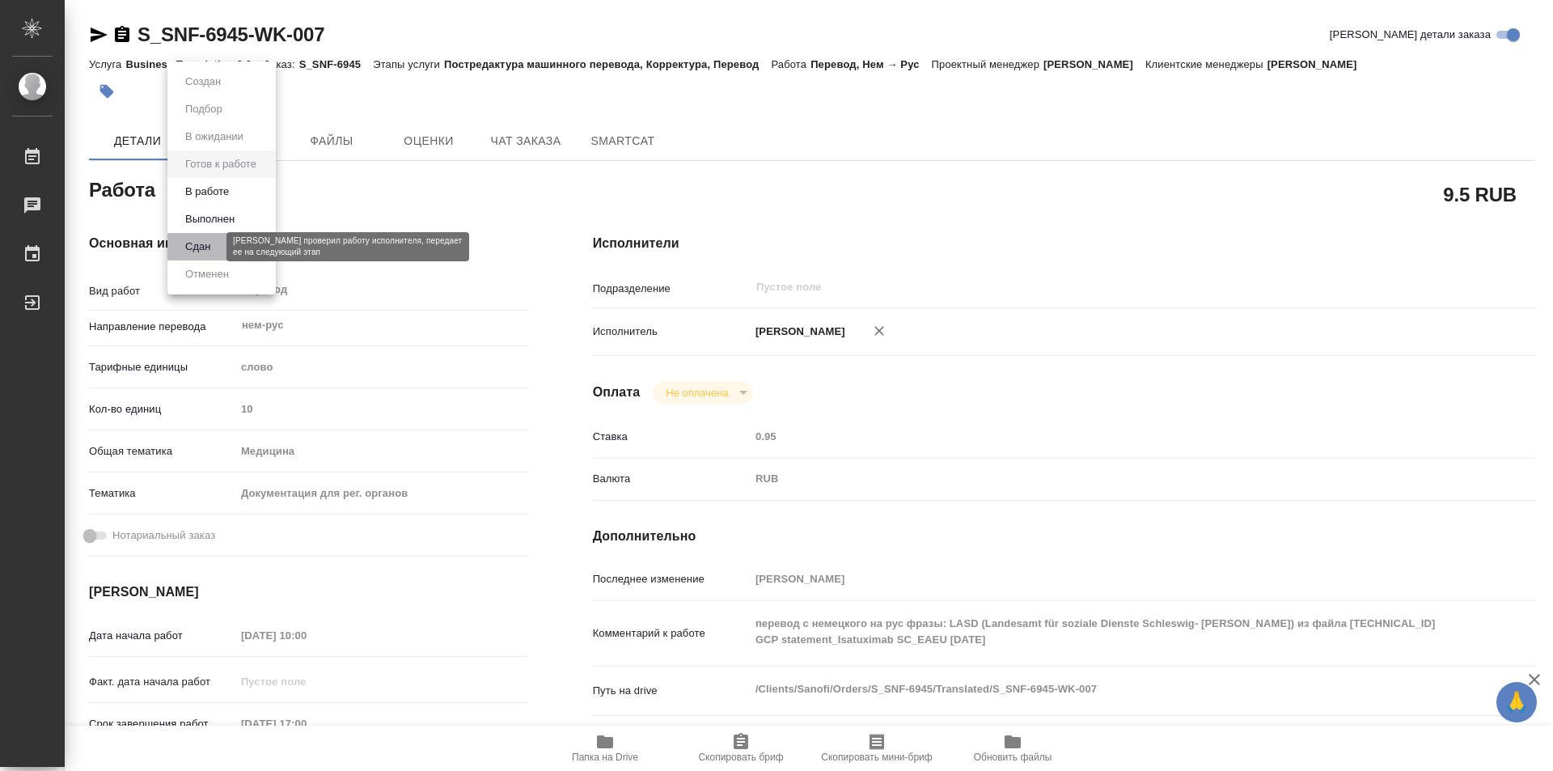
click at [196, 246] on button "Сдан" at bounding box center [197, 247] width 35 height 18
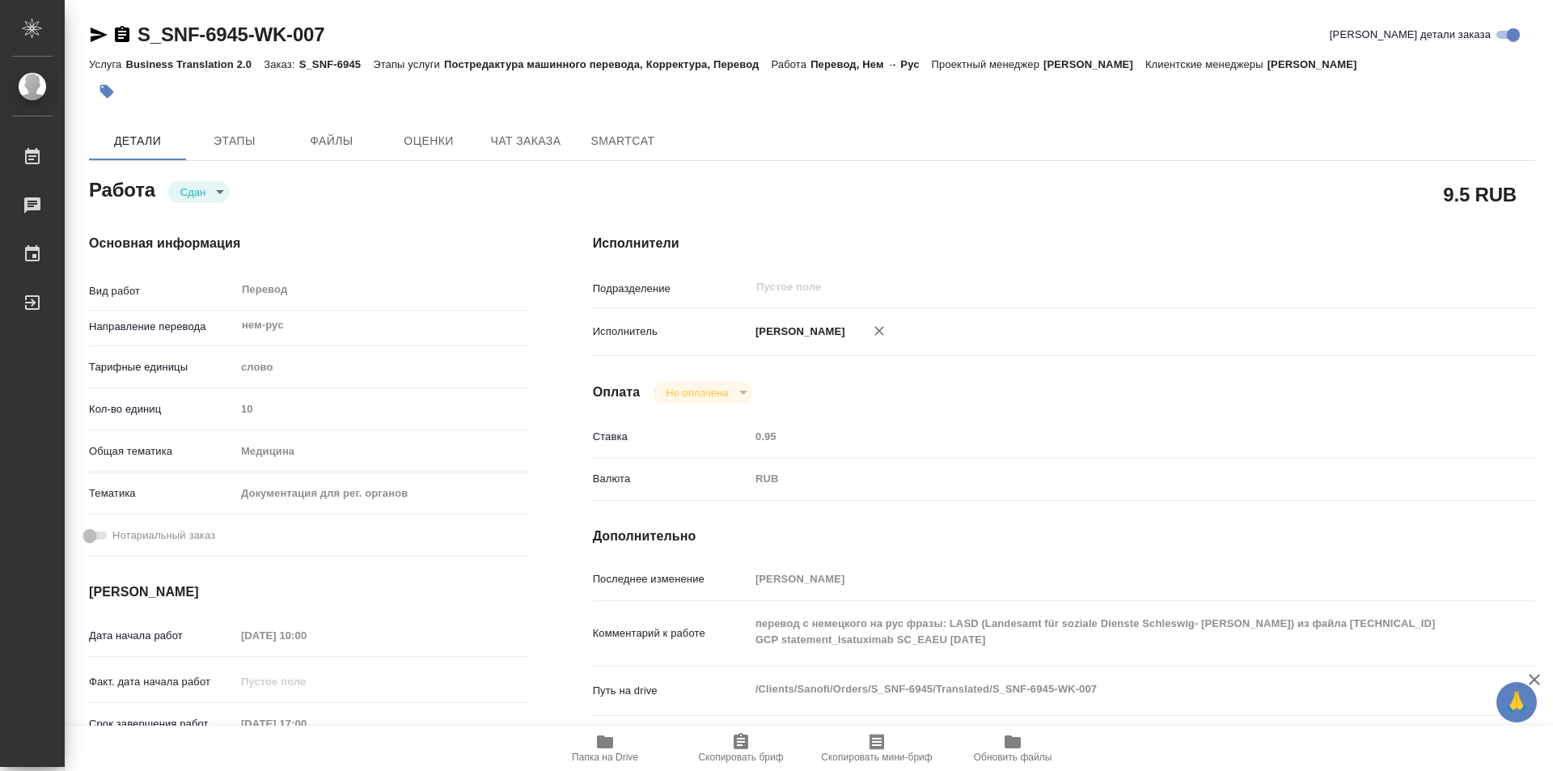
type textarea "x"
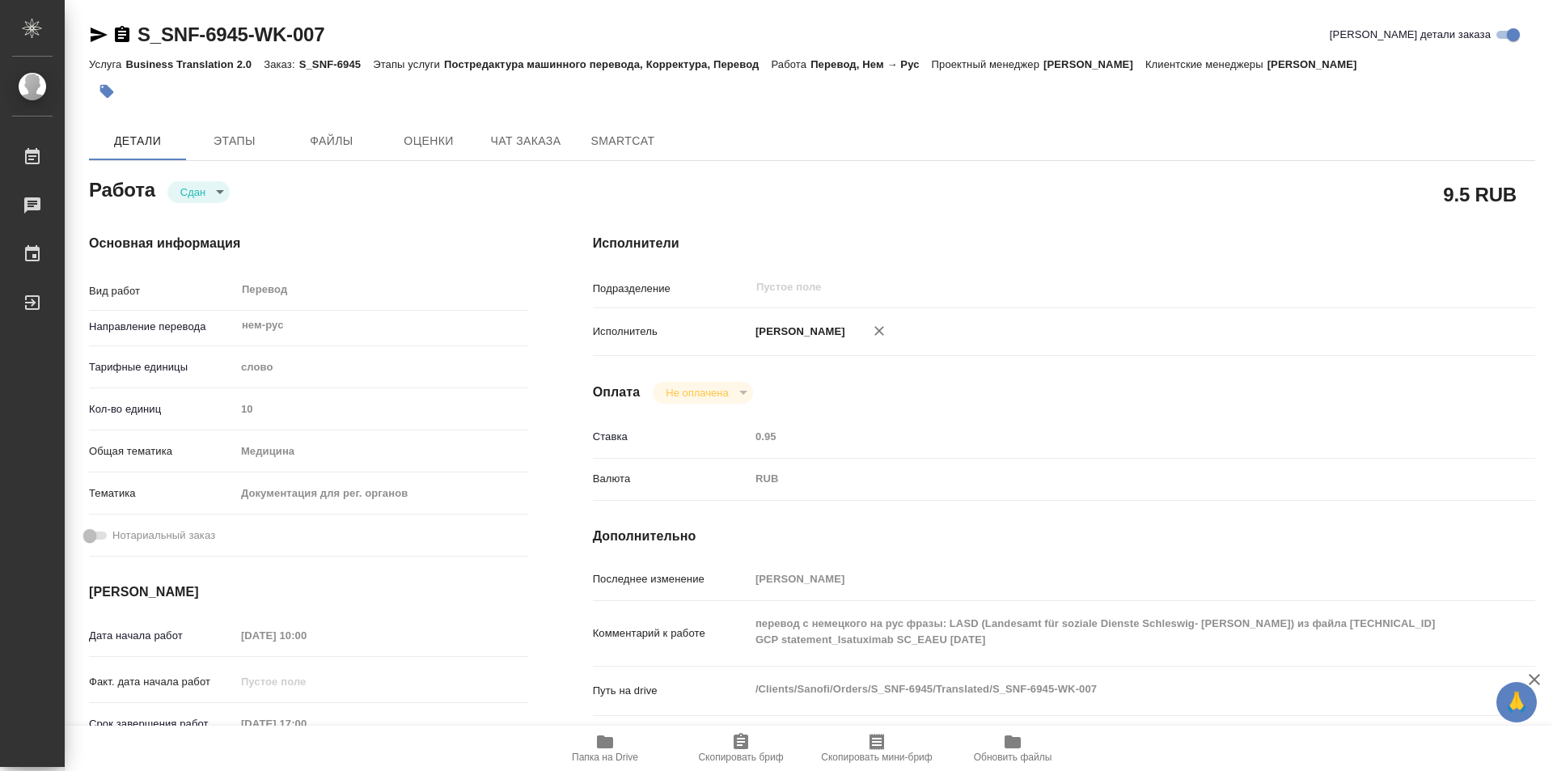
type textarea "x"
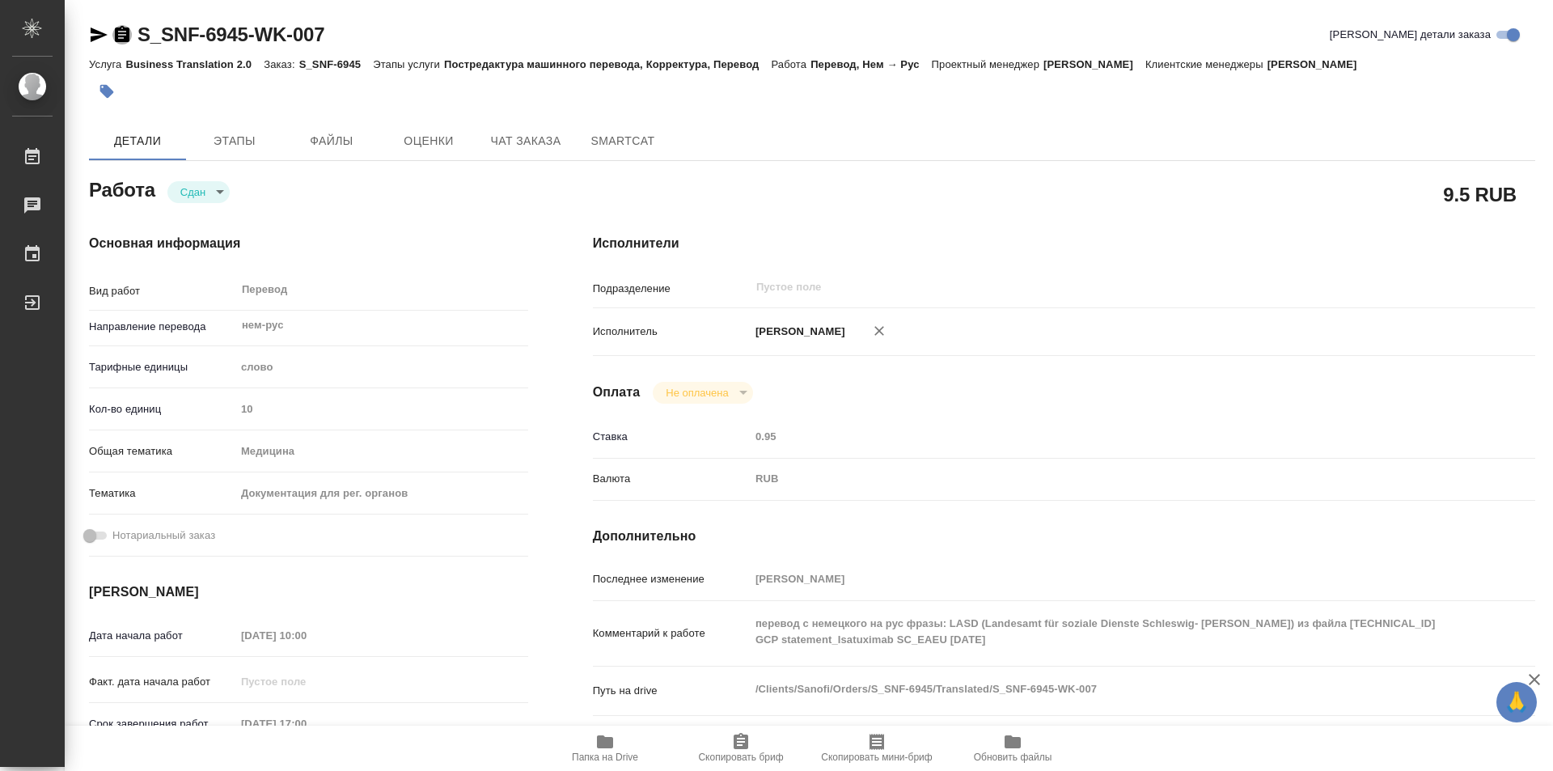
type textarea "x"
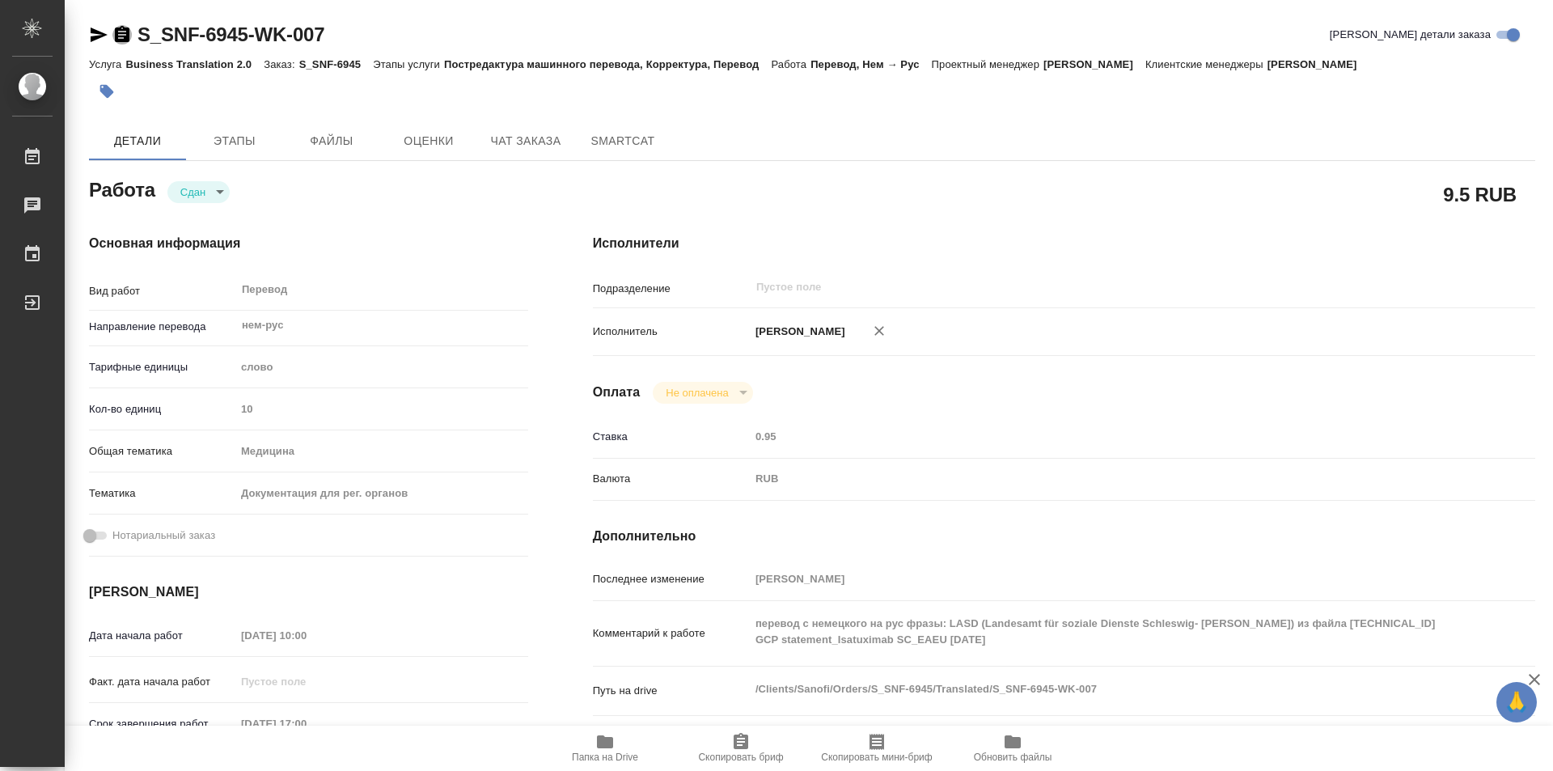
click at [118, 40] on icon "button" at bounding box center [122, 34] width 15 height 16
